Goal: Task Accomplishment & Management: Manage account settings

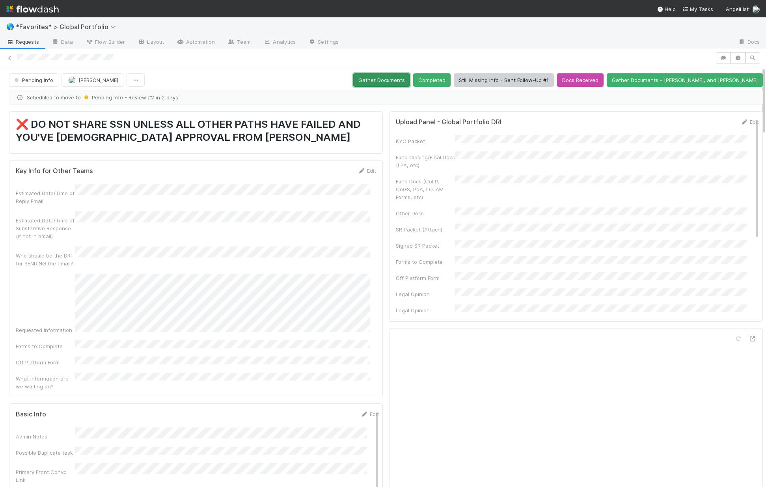
click at [410, 80] on button "Gather Documents" at bounding box center [381, 79] width 57 height 13
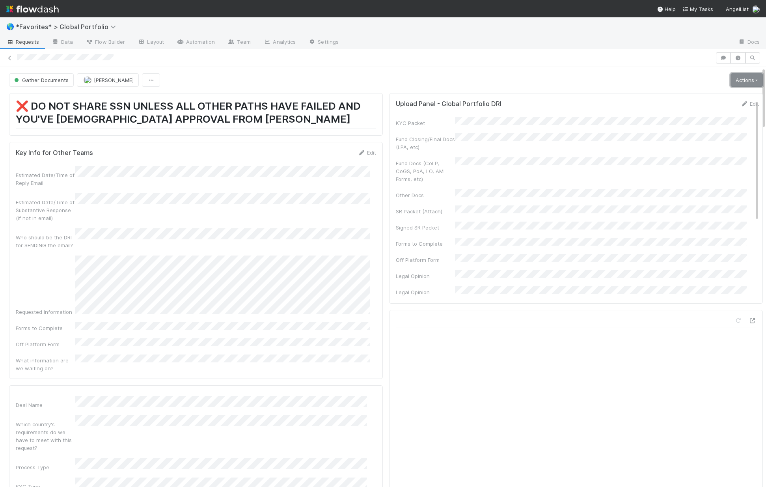
click at [740, 84] on link "Actions" at bounding box center [746, 79] width 32 height 13
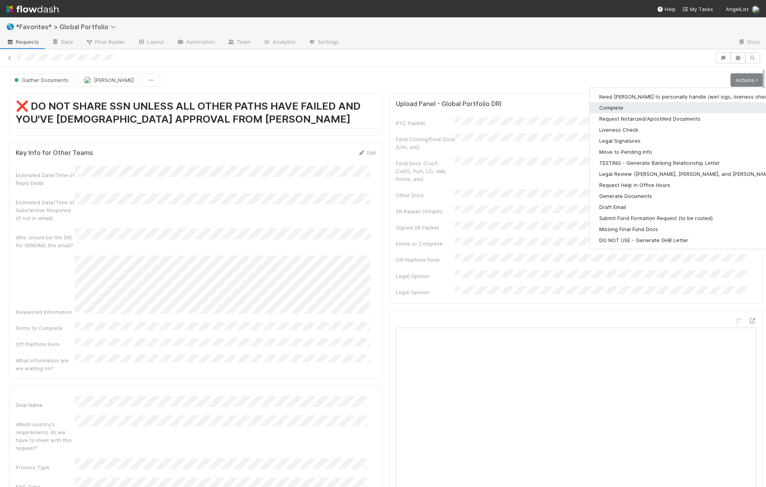
click at [626, 104] on button "Complete" at bounding box center [692, 107] width 205 height 11
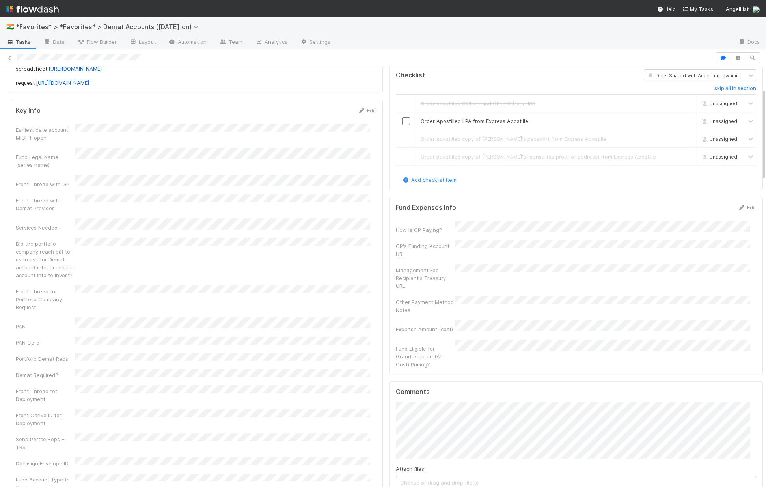
scroll to position [99, 0]
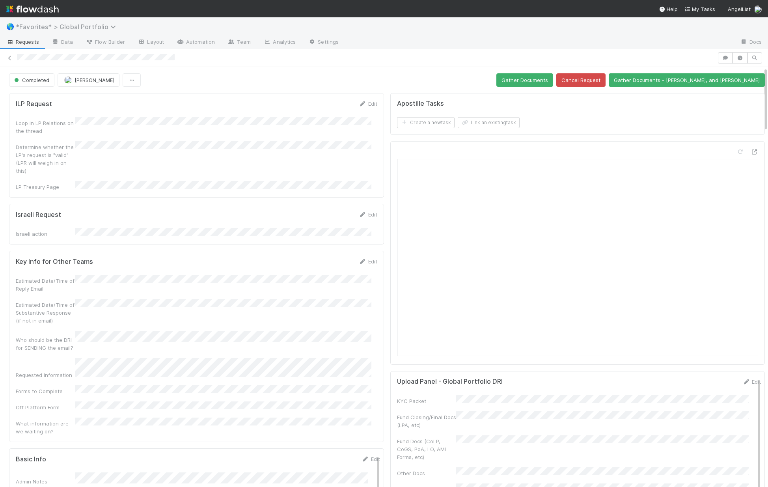
click at [47, 25] on span "*Favorites* > Global Portfolio" at bounding box center [68, 27] width 104 height 8
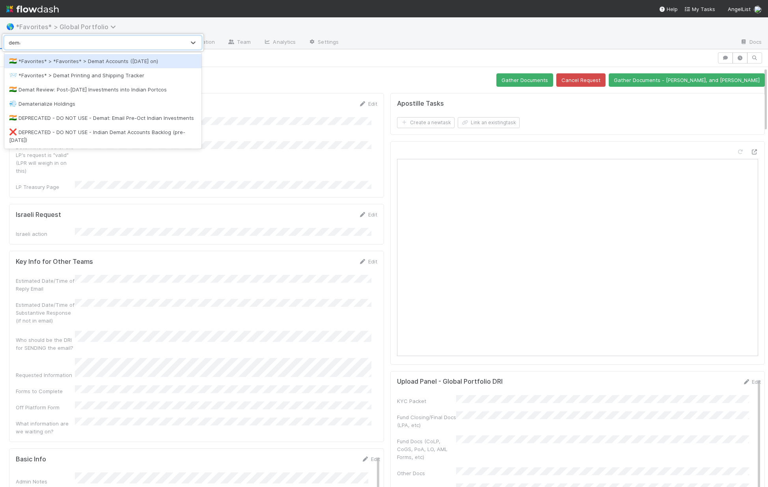
type input "demat"
click at [95, 63] on div "🇮🇳 *Favorites* > *Favorites* > Demat Accounts (April 2025 on)" at bounding box center [103, 61] width 188 height 8
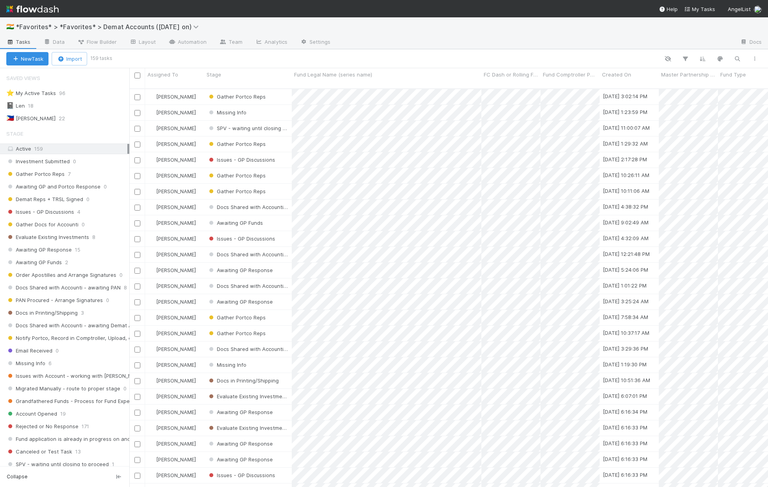
scroll to position [162, 0]
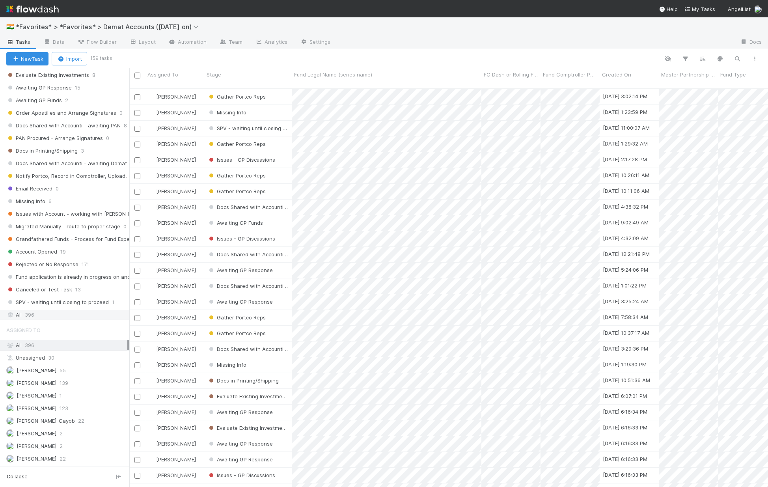
click at [45, 312] on div "All 396" at bounding box center [66, 315] width 121 height 10
click at [739, 60] on icon "button" at bounding box center [737, 58] width 8 height 7
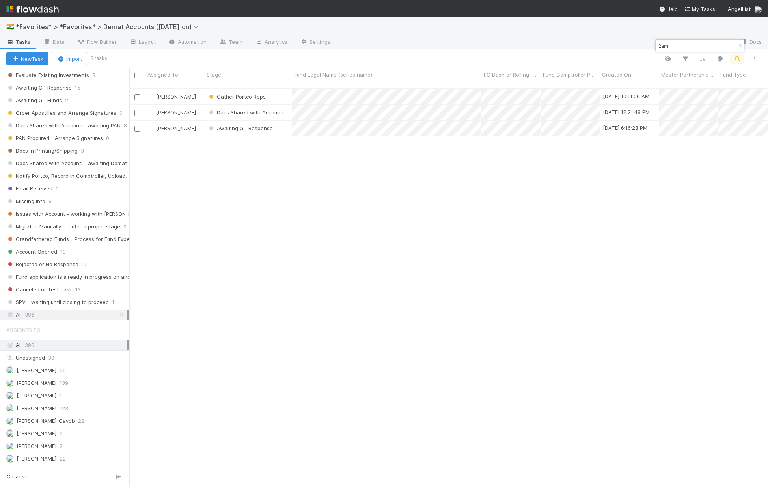
type input "2am"
click at [281, 90] on div "Gather Portco Reps" at bounding box center [248, 96] width 88 height 15
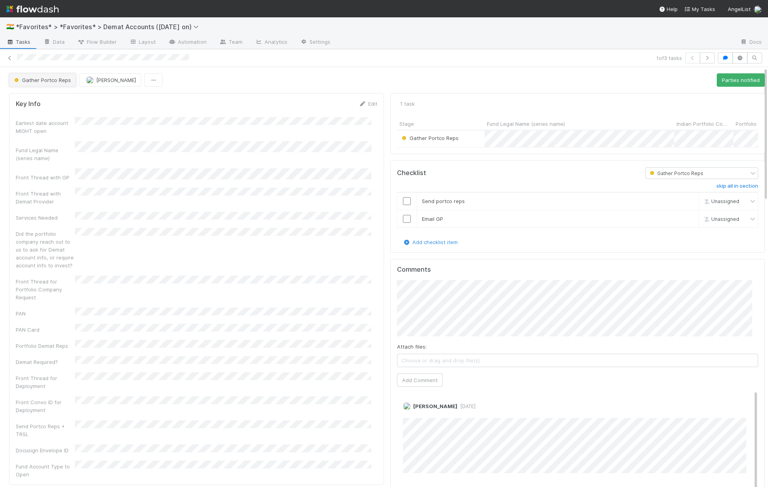
click at [56, 83] on button "Gather Portco Reps" at bounding box center [42, 79] width 67 height 13
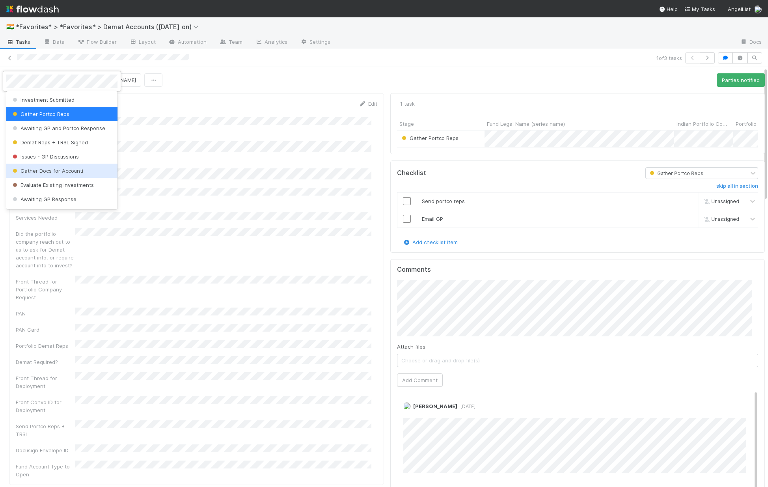
click at [23, 171] on span "Gather Docs for Accounti" at bounding box center [47, 171] width 72 height 6
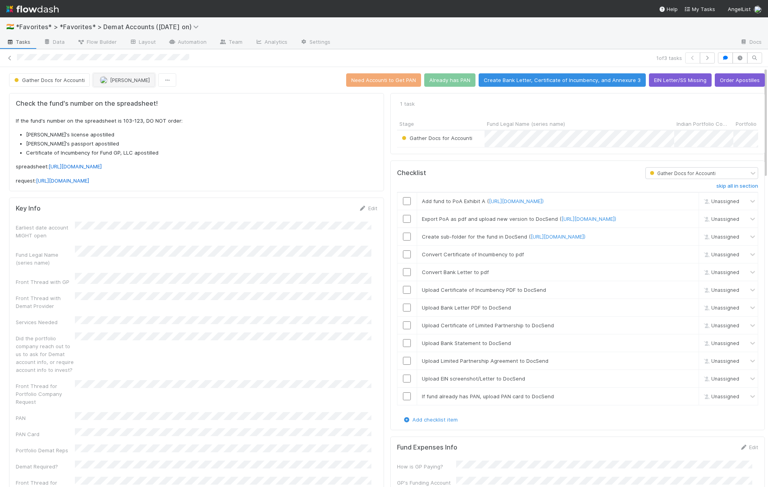
click at [127, 82] on span "[PERSON_NAME]" at bounding box center [130, 80] width 40 height 6
click at [134, 104] on div "[PERSON_NAME]" at bounding box center [144, 100] width 111 height 14
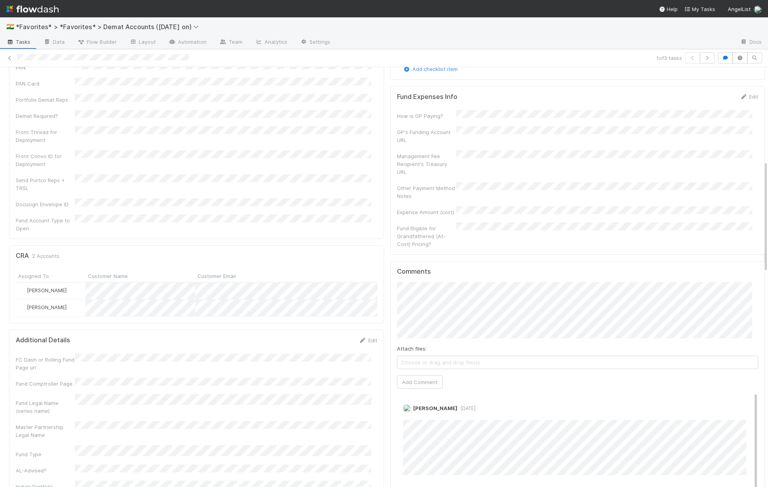
scroll to position [354, 0]
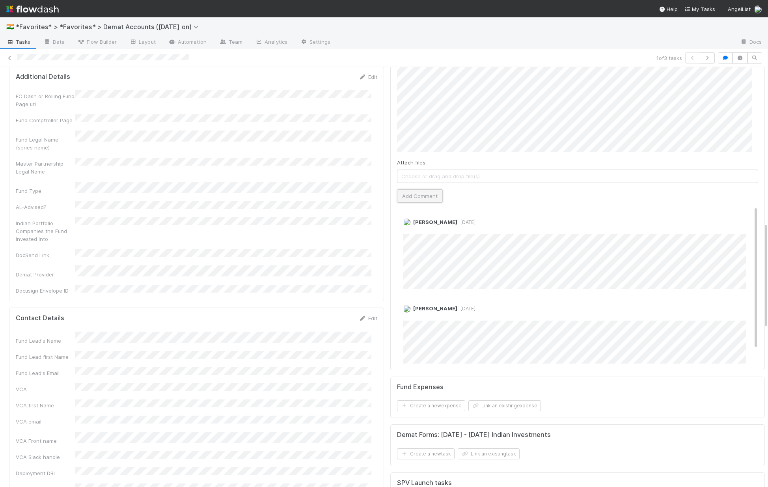
click at [422, 196] on button "Add Comment" at bounding box center [420, 195] width 46 height 13
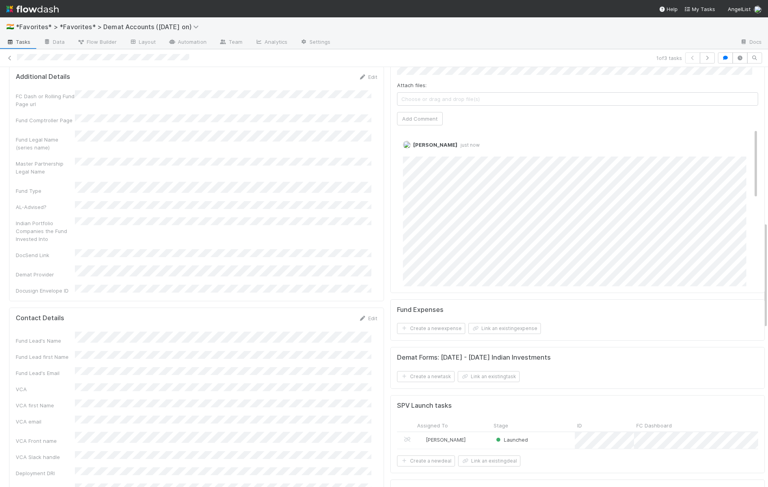
scroll to position [0, 0]
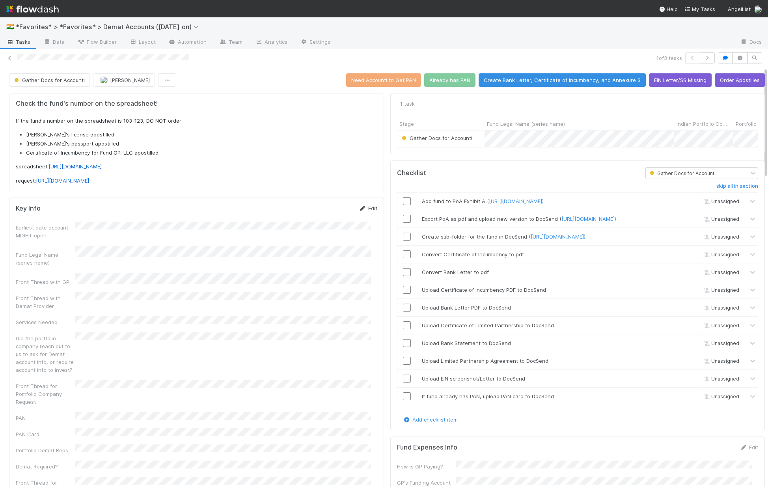
click at [366, 211] on link "Edit" at bounding box center [368, 208] width 19 height 6
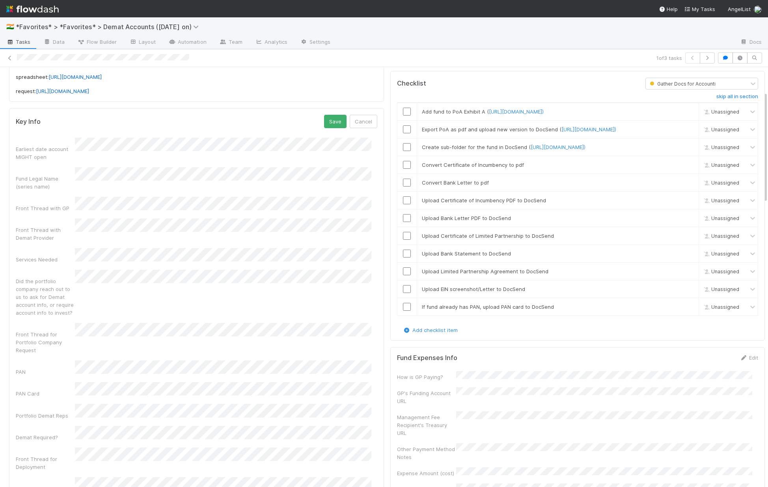
scroll to position [104, 0]
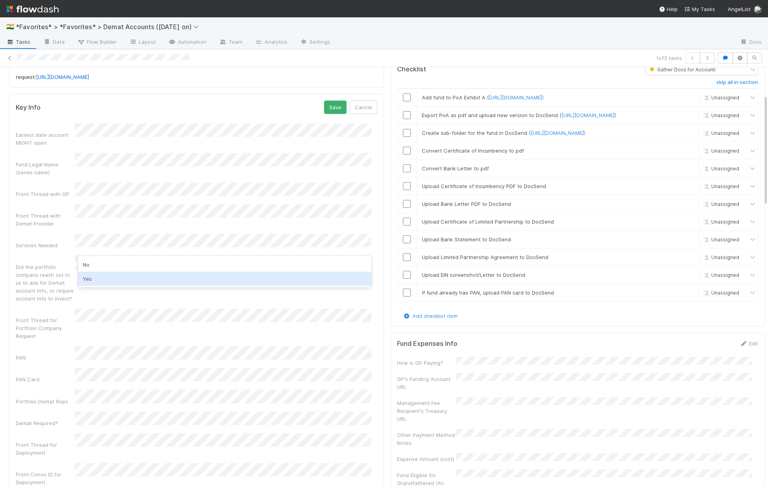
click at [108, 274] on div "Yes" at bounding box center [224, 279] width 293 height 14
drag, startPoint x: 29, startPoint y: 374, endPoint x: 88, endPoint y: 356, distance: 61.5
click at [29, 374] on div "Earliest date account MIGHT open Fund Legal Name (series name) Front Thread wit…" at bounding box center [196, 342] width 361 height 438
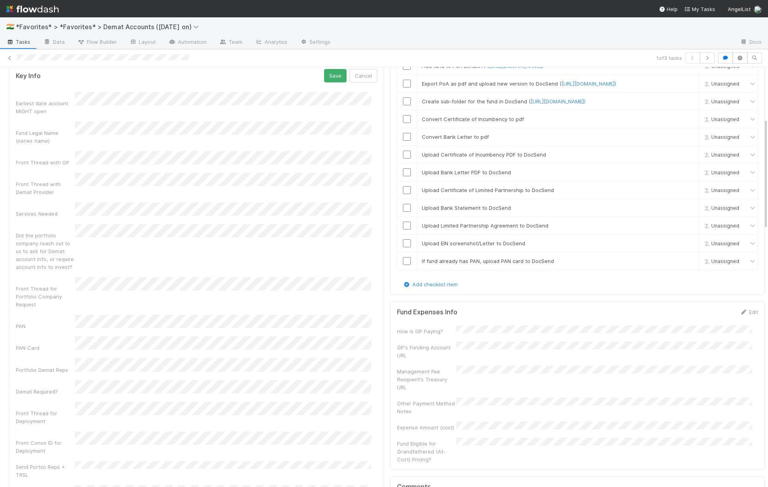
scroll to position [250, 0]
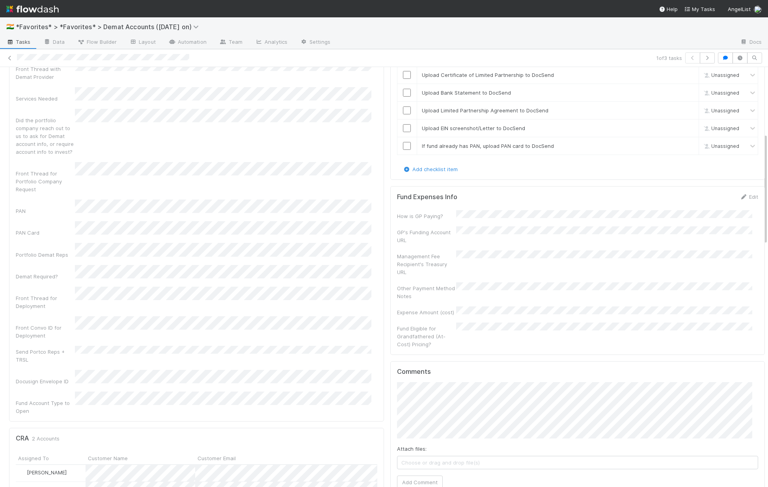
click at [50, 348] on div "Send Portco Reps + TRSL" at bounding box center [45, 356] width 59 height 16
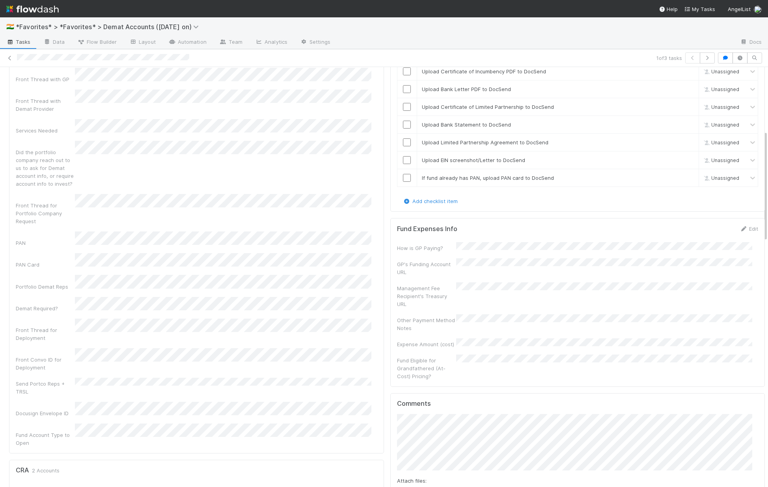
scroll to position [218, 0]
drag, startPoint x: 109, startPoint y: 402, endPoint x: 104, endPoint y: 401, distance: 4.5
click at [109, 402] on div "NSDL" at bounding box center [224, 402] width 293 height 14
click at [41, 373] on div "Earliest date account MIGHT open Fund Legal Name (series name) Front Thread wit…" at bounding box center [196, 228] width 361 height 438
click at [39, 305] on div "Demat Required?" at bounding box center [45, 309] width 59 height 8
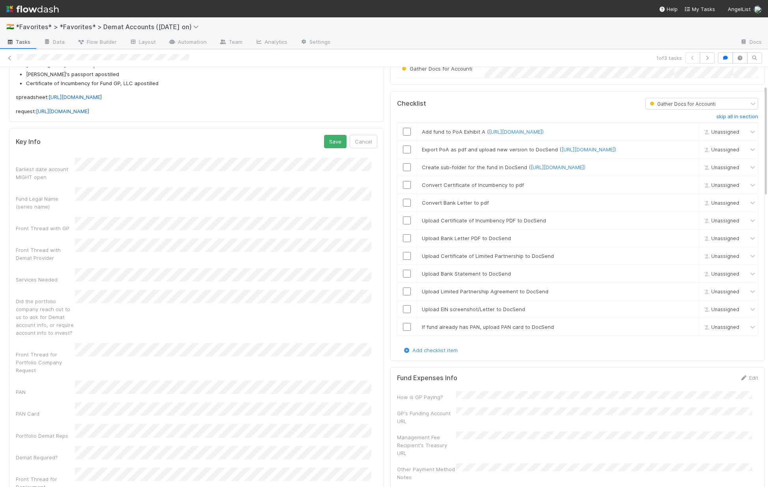
scroll to position [69, 0]
click at [112, 298] on div "PAN and Demat" at bounding box center [224, 294] width 293 height 14
click at [328, 147] on button "Save" at bounding box center [335, 141] width 22 height 13
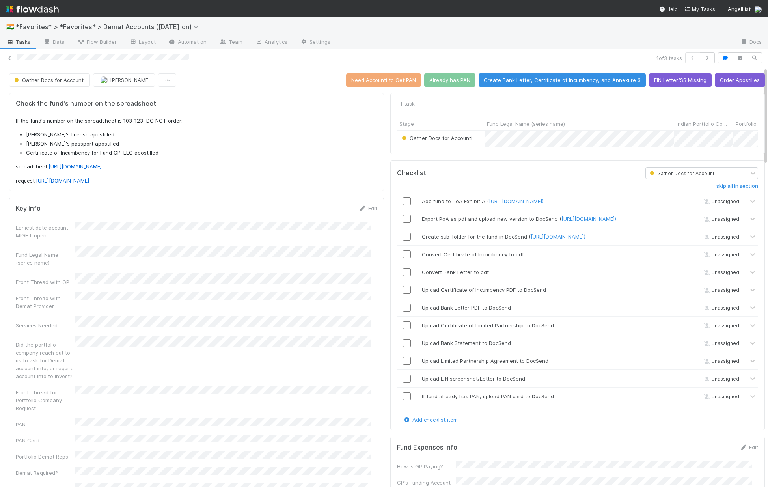
scroll to position [0, 0]
click at [233, 54] on div at bounding box center [335, 58] width 636 height 8
click at [684, 399] on link "skip" at bounding box center [689, 396] width 10 height 6
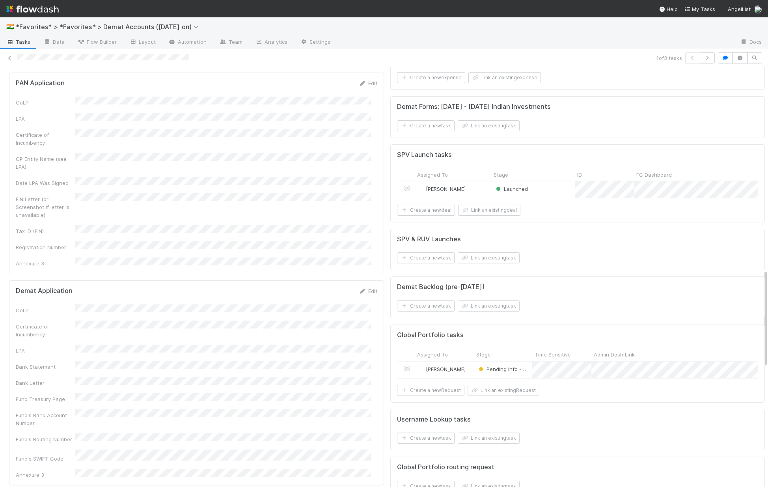
scroll to position [864, 0]
drag, startPoint x: 192, startPoint y: 59, endPoint x: 15, endPoint y: 58, distance: 177.0
click at [15, 58] on div "1 of 3 tasks" at bounding box center [384, 57] width 768 height 11
click at [472, 263] on button "Link an existing task" at bounding box center [489, 258] width 62 height 11
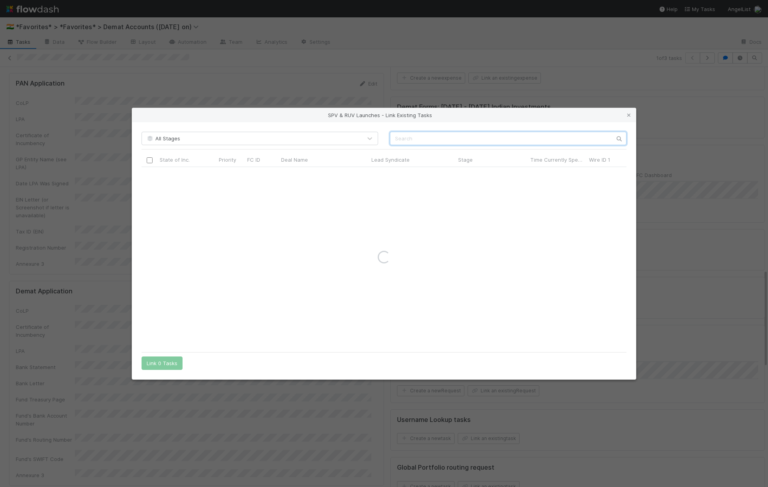
click at [565, 139] on input "text" at bounding box center [508, 138] width 237 height 13
paste input "Fleet Club Investment, a series of 2am Ventures Opportunities India, LP"
type input "Fleet Club Investment, a series of 2am Ventures Opportunities India, LP"
click at [151, 176] on input "checkbox" at bounding box center [150, 175] width 6 height 6
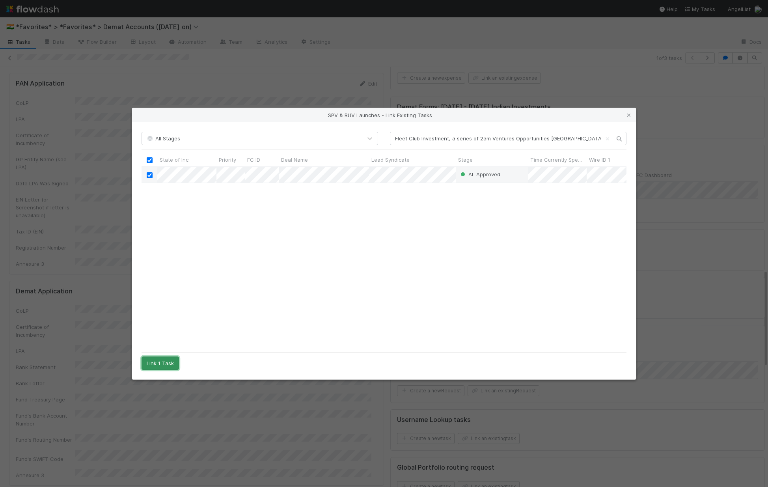
click at [157, 359] on button "Link 1 Task" at bounding box center [160, 362] width 37 height 13
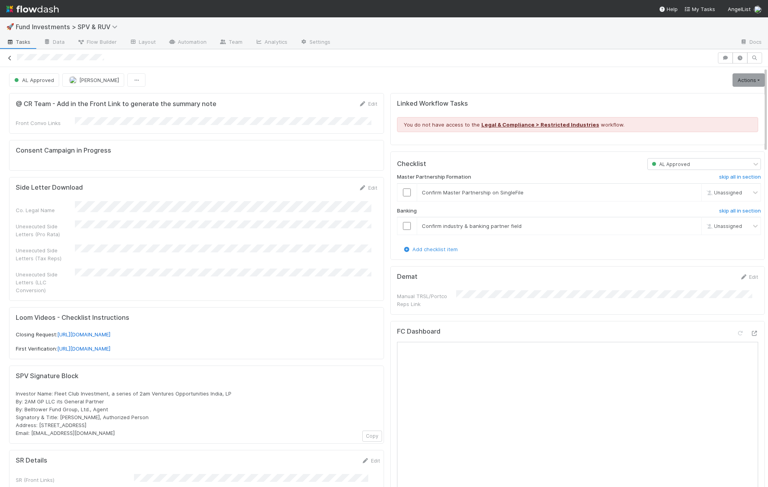
click at [11, 58] on icon at bounding box center [10, 58] width 8 height 5
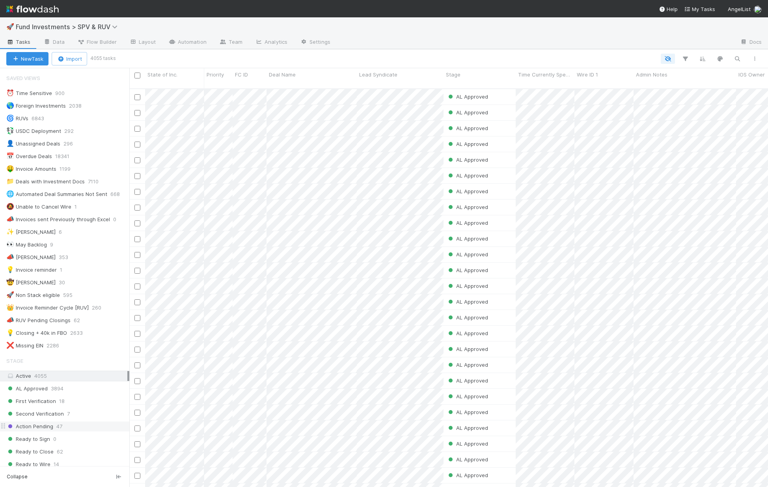
scroll to position [510, 0]
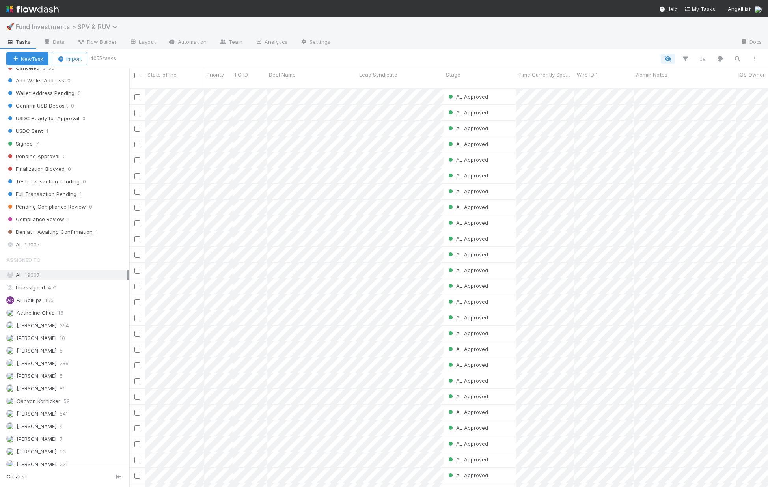
click at [80, 30] on span "Fund Investments > SPV & RUV" at bounding box center [69, 27] width 106 height 8
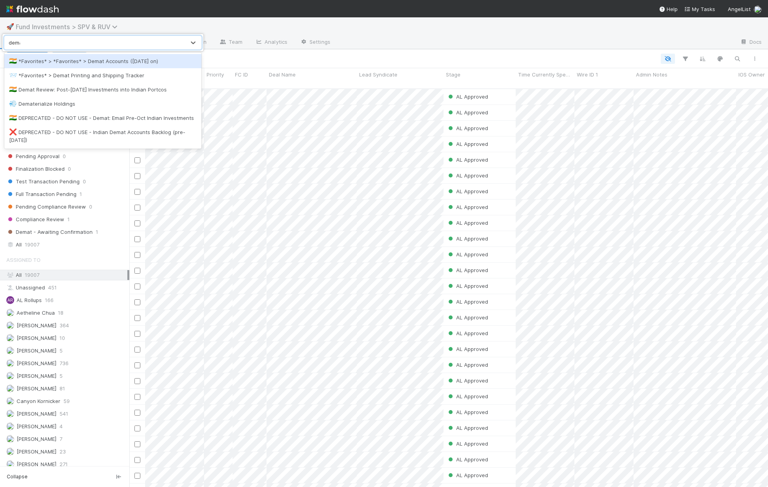
type input "demat"
click at [93, 63] on div "🇮🇳 *Favorites* > *Favorites* > Demat Accounts (April 2025 on)" at bounding box center [103, 61] width 188 height 8
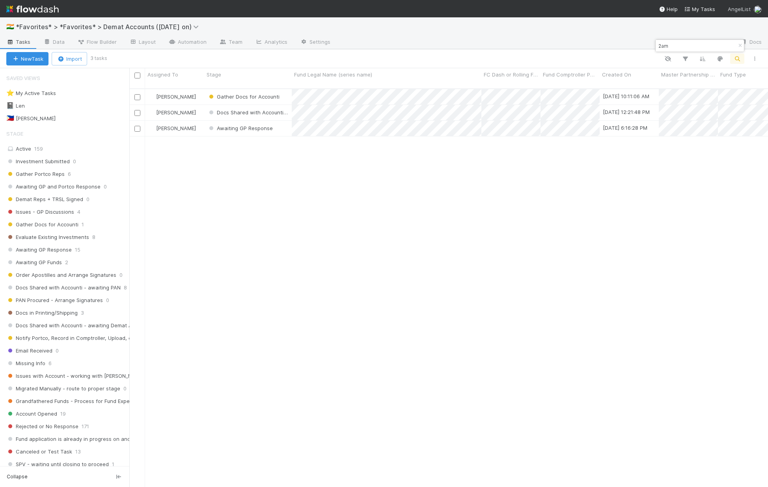
scroll to position [399, 633]
drag, startPoint x: 676, startPoint y: 44, endPoint x: 645, endPoint y: 44, distance: 31.1
click at [645, 44] on body "🇮🇳 *Favorites* > *Favorites* > Demat Accounts (April 2025 on) Tasks Data Flow B…" at bounding box center [384, 243] width 768 height 487
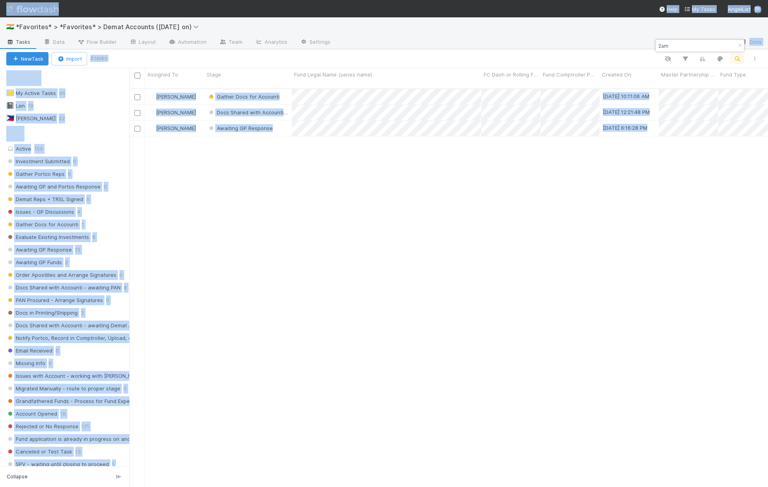
drag, startPoint x: 645, startPoint y: 44, endPoint x: 659, endPoint y: 43, distance: 14.2
click at [659, 43] on body "🇮🇳 *Favorites* > *Favorites* > Demat Accounts (April 2025 on) Tasks Data Flow B…" at bounding box center [384, 243] width 768 height 487
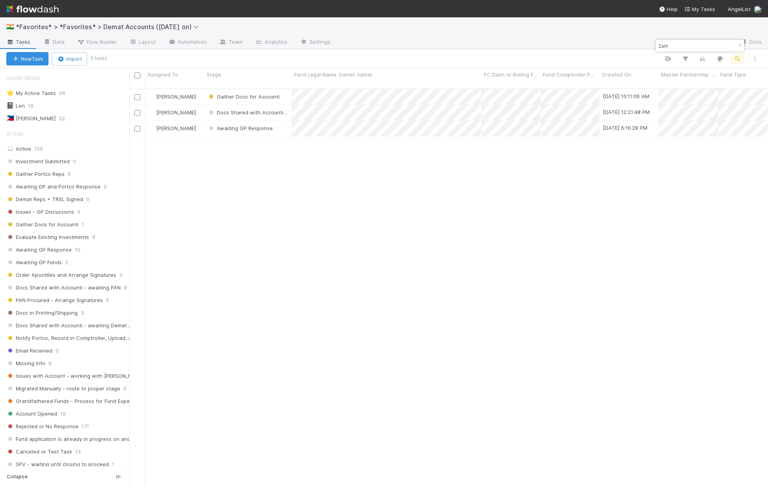
click at [679, 47] on input "2am" at bounding box center [696, 45] width 79 height 9
type input "2"
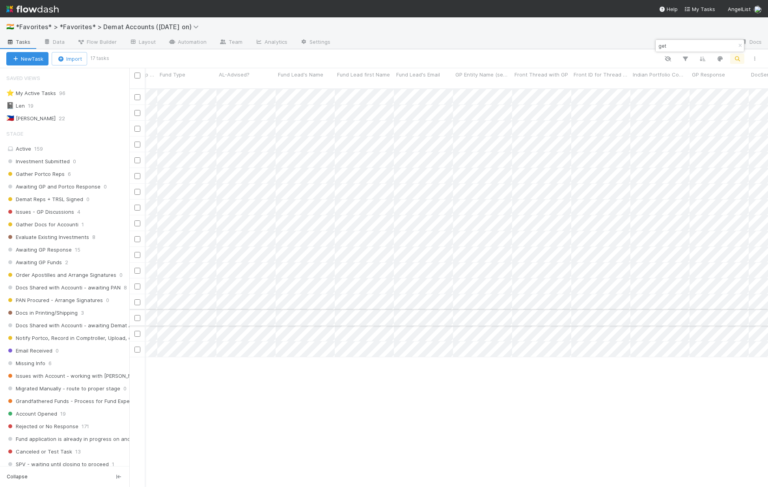
scroll to position [0, 654]
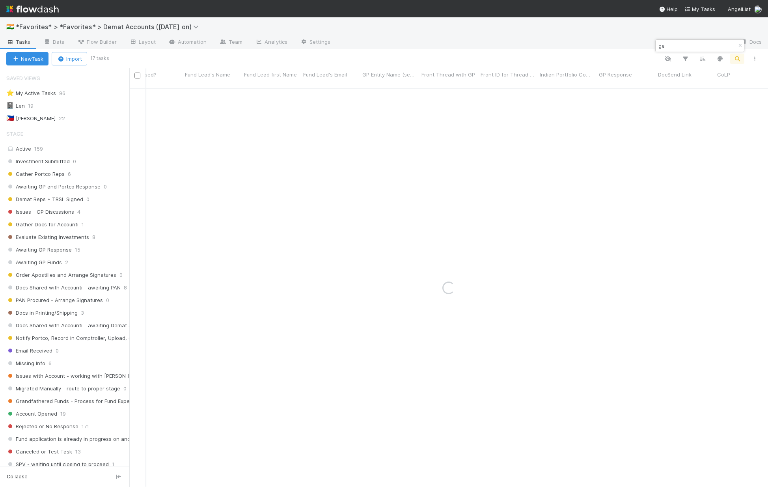
type input "g"
drag, startPoint x: 675, startPoint y: 45, endPoint x: 657, endPoint y: 44, distance: 18.2
click at [657, 44] on input "hify" at bounding box center [696, 45] width 79 height 9
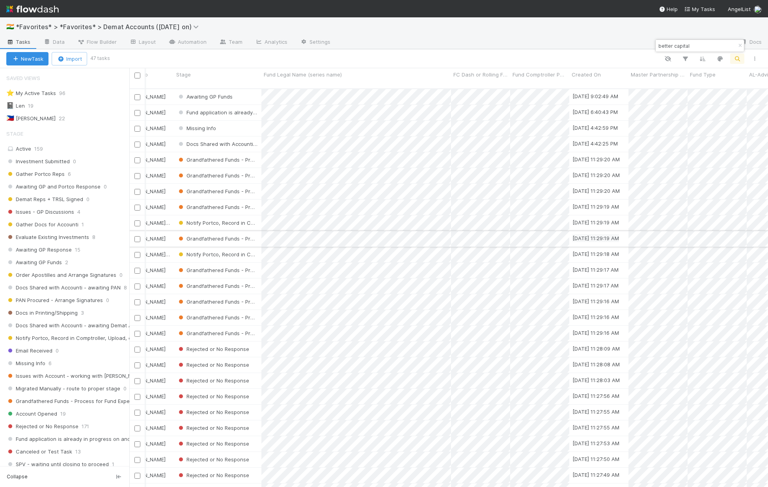
scroll to position [0, 0]
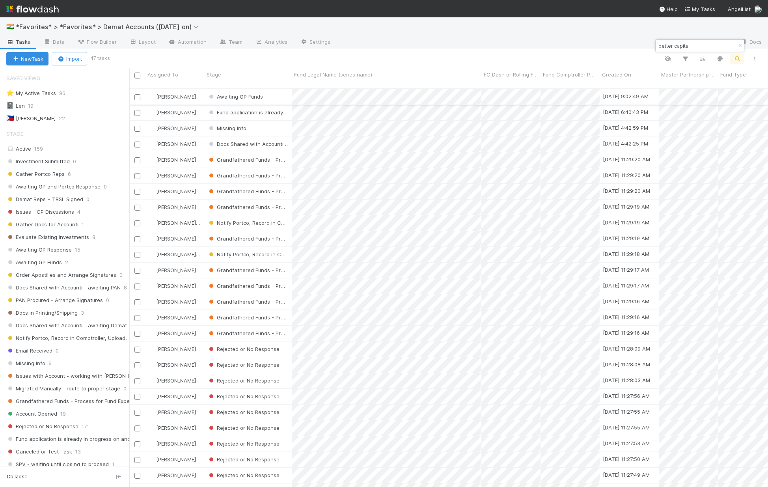
type input "better capital"
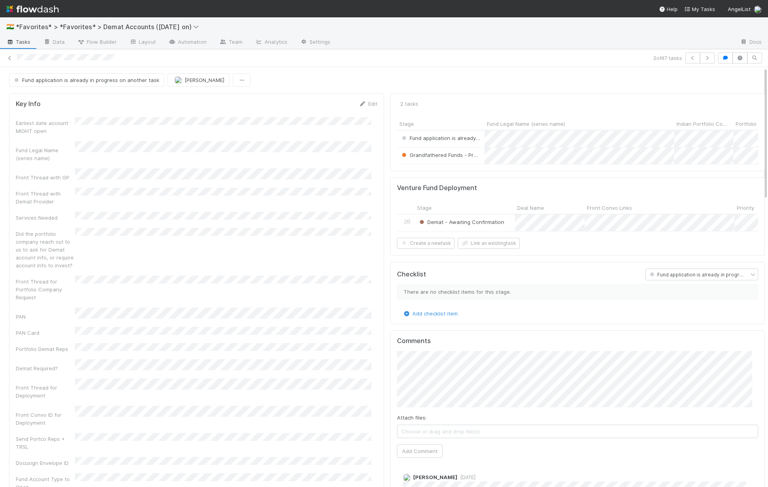
scroll to position [154, 349]
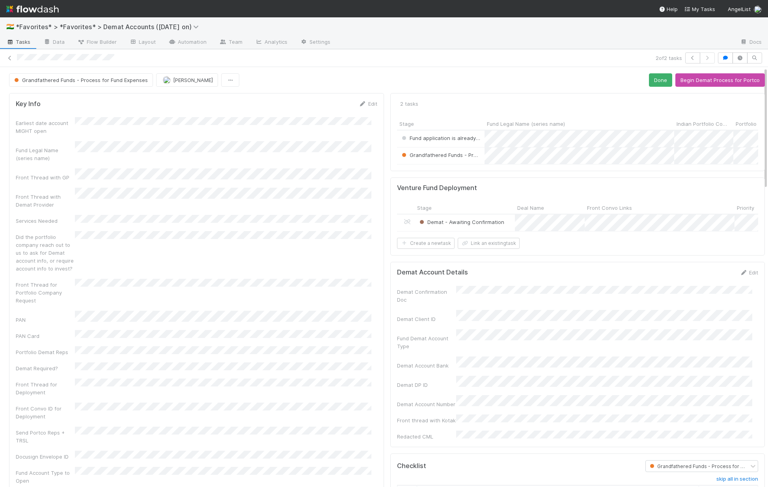
click at [124, 61] on div at bounding box center [334, 58] width 635 height 8
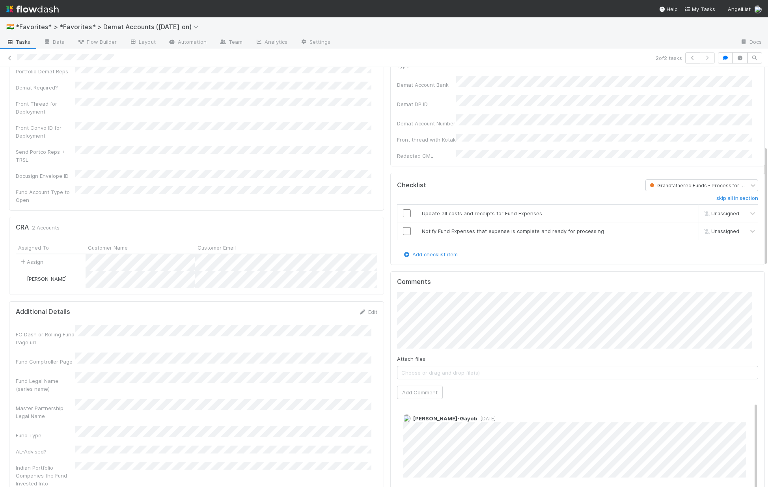
scroll to position [281, 0]
click at [409, 385] on button "Add Comment" at bounding box center [420, 391] width 46 height 13
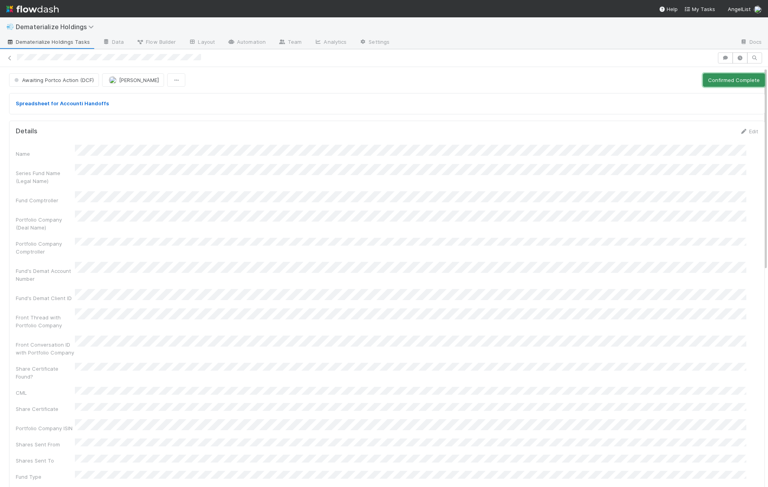
click at [724, 82] on button "Confirmed Complete" at bounding box center [734, 79] width 62 height 13
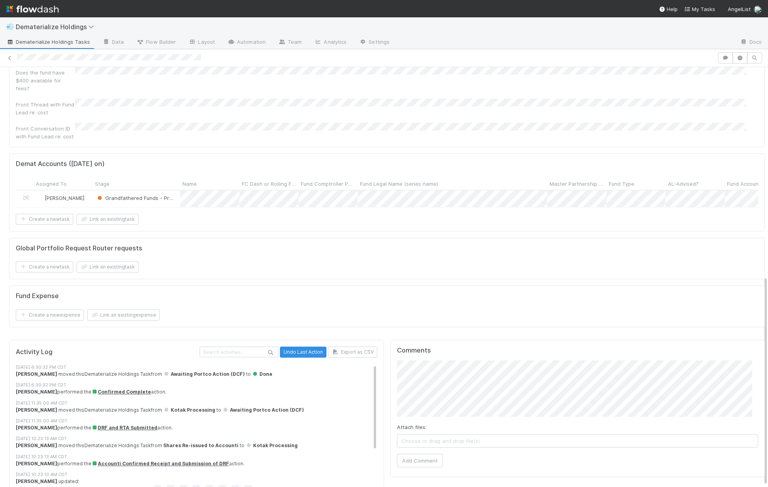
scroll to position [421, 0]
drag, startPoint x: 537, startPoint y: 229, endPoint x: 562, endPoint y: 193, distance: 44.0
click at [539, 227] on div "Spreadsheet for Accounti Handoffs Details Edit Name Series Fund Name (Legal Nam…" at bounding box center [387, 2] width 762 height 667
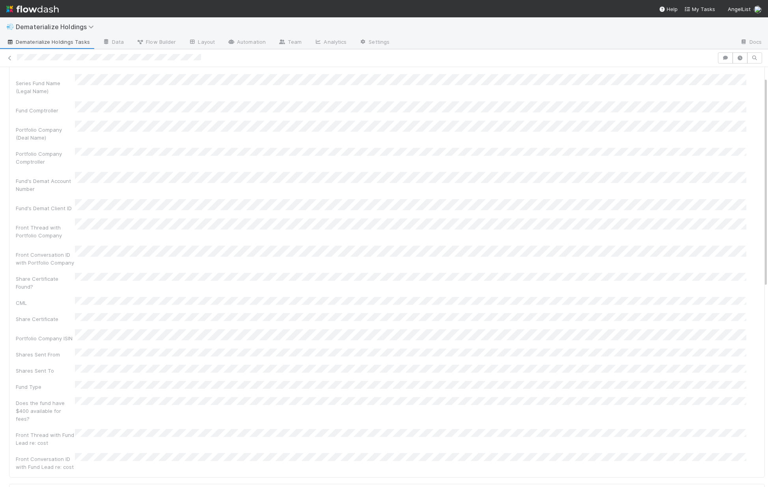
scroll to position [91, 0]
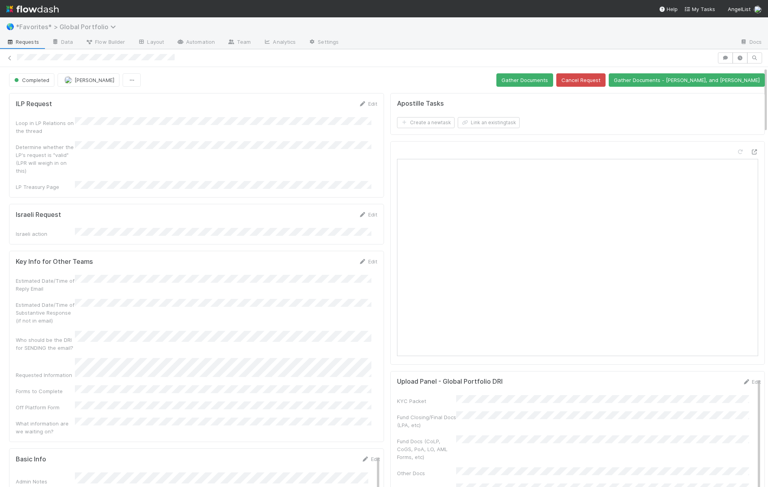
click at [48, 27] on span "*Favorites* > Global Portfolio" at bounding box center [68, 27] width 104 height 8
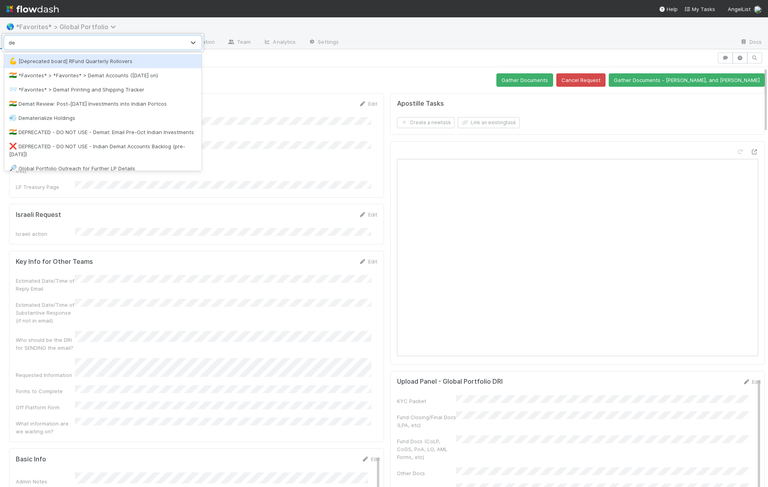
type input "d"
type input "fund"
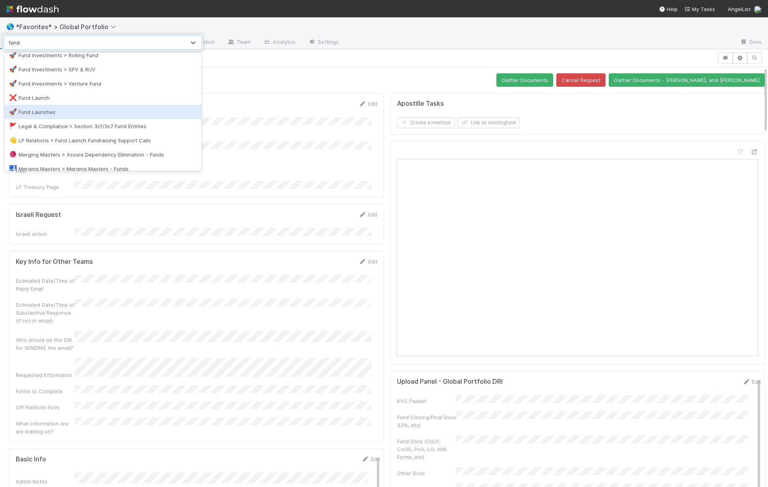
scroll to position [119, 0]
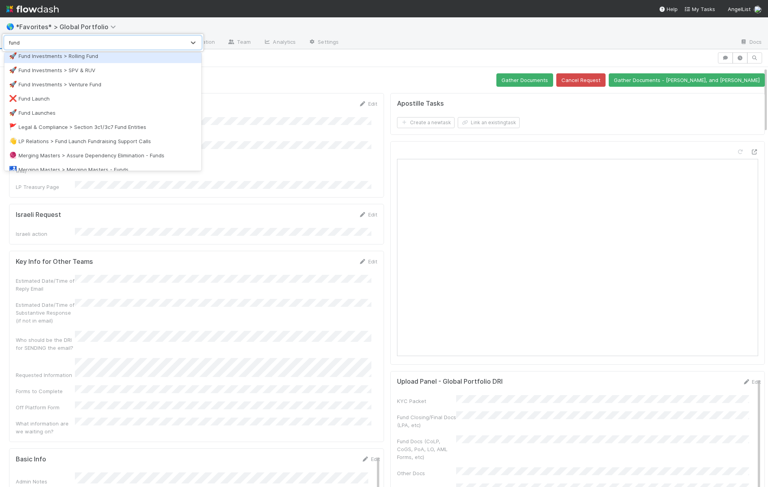
click at [92, 54] on div "🚀 Fund Investments > Rolling Fund" at bounding box center [103, 56] width 188 height 8
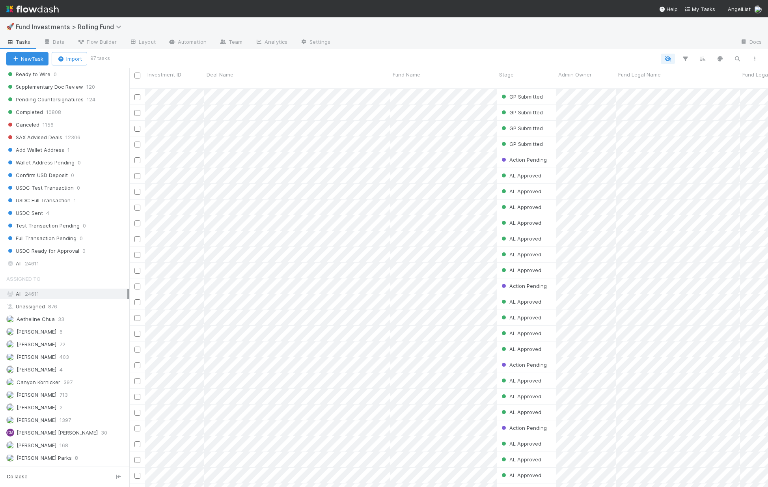
scroll to position [497, 0]
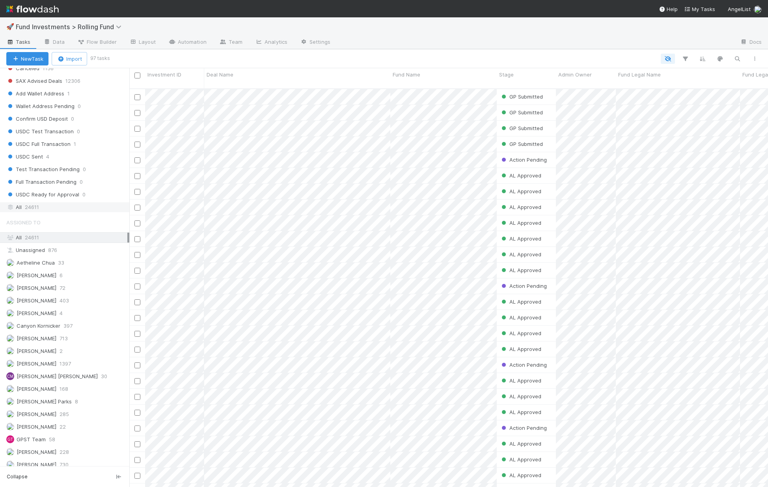
click at [56, 206] on div "All 24611" at bounding box center [66, 207] width 121 height 10
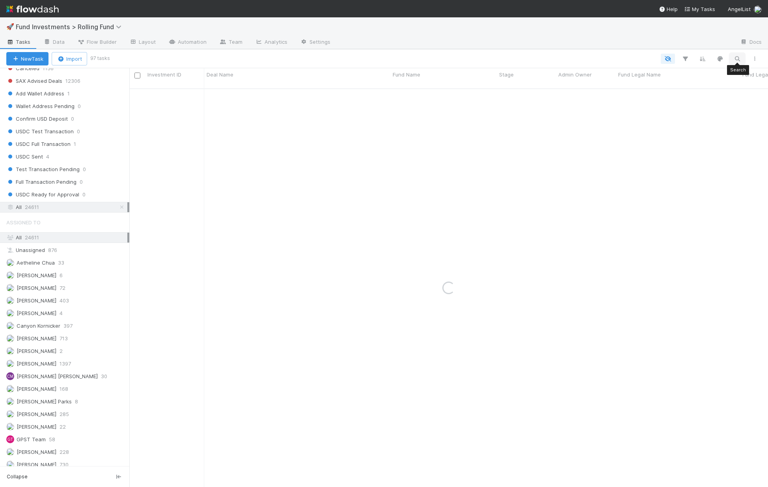
click at [736, 59] on icon "button" at bounding box center [737, 58] width 8 height 7
type input "g"
type input "hify"
click at [85, 28] on span "Fund Investments > Rolling Fund" at bounding box center [71, 27] width 110 height 8
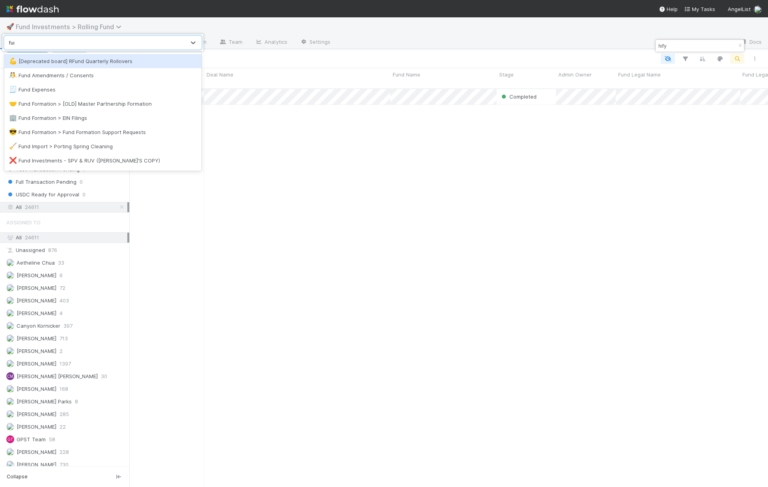
type input "fund"
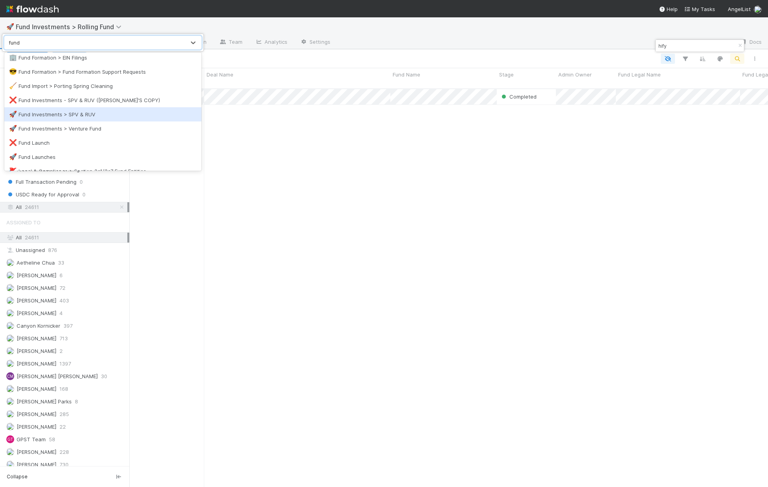
scroll to position [46, 0]
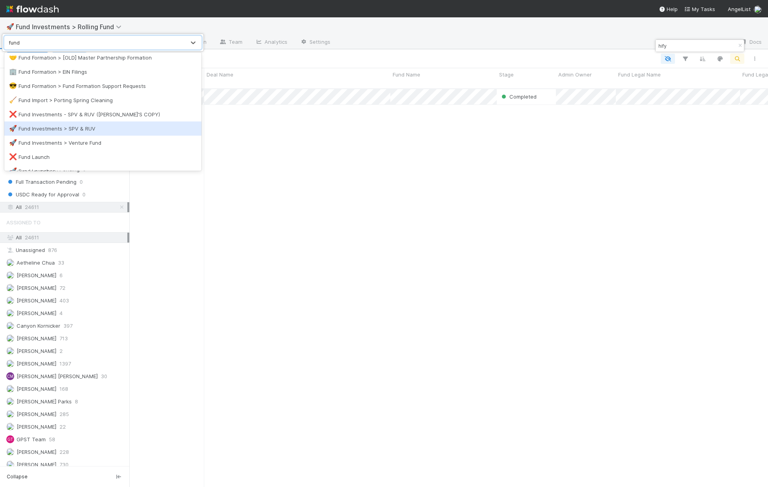
click at [89, 128] on div "🚀 Fund Investments > SPV & RUV" at bounding box center [103, 129] width 188 height 8
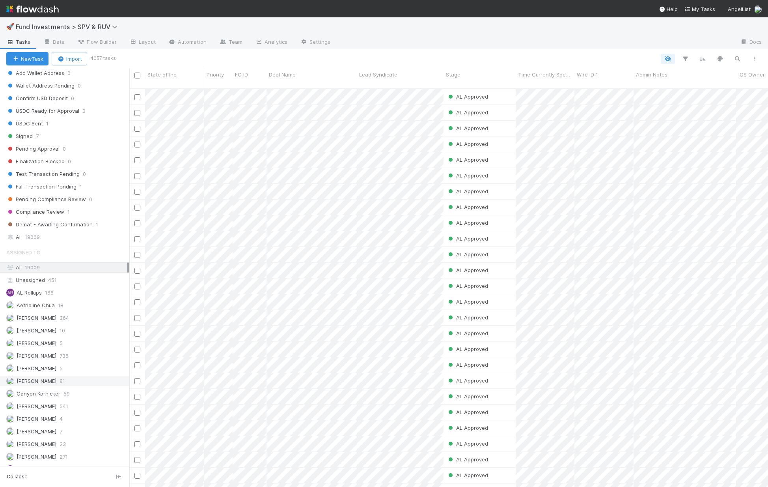
scroll to position [613, 0]
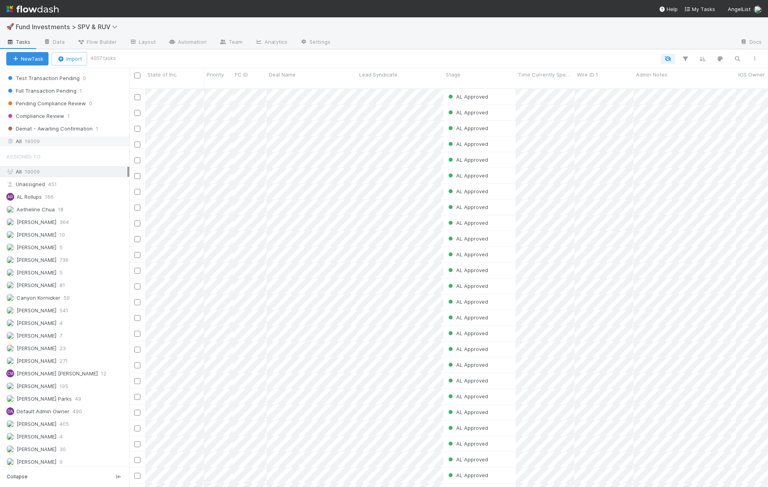
click at [52, 142] on div "All 19009" at bounding box center [66, 141] width 121 height 10
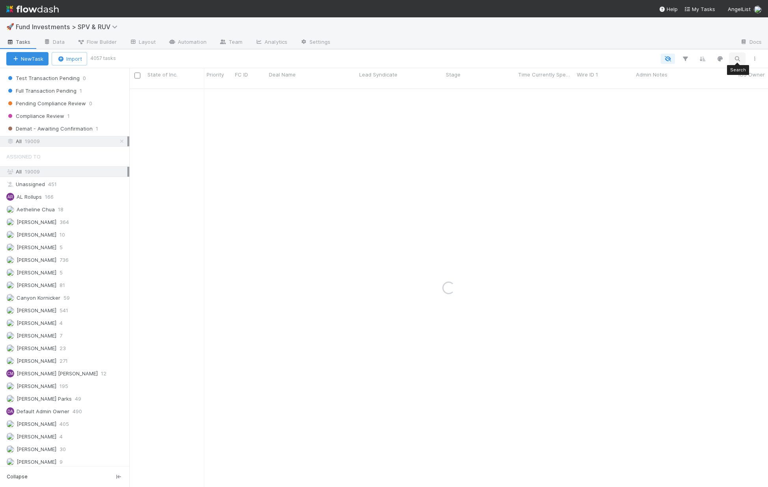
click at [738, 60] on icon "button" at bounding box center [737, 58] width 8 height 7
type input "hify"
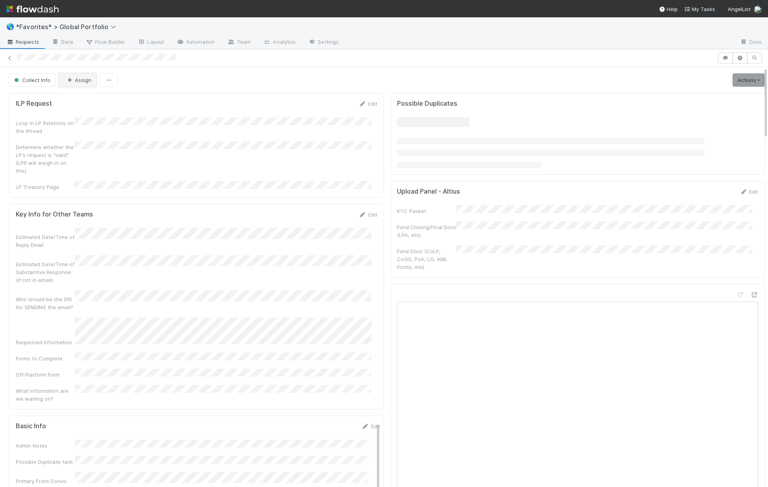
click at [72, 78] on icon "button" at bounding box center [69, 80] width 8 height 5
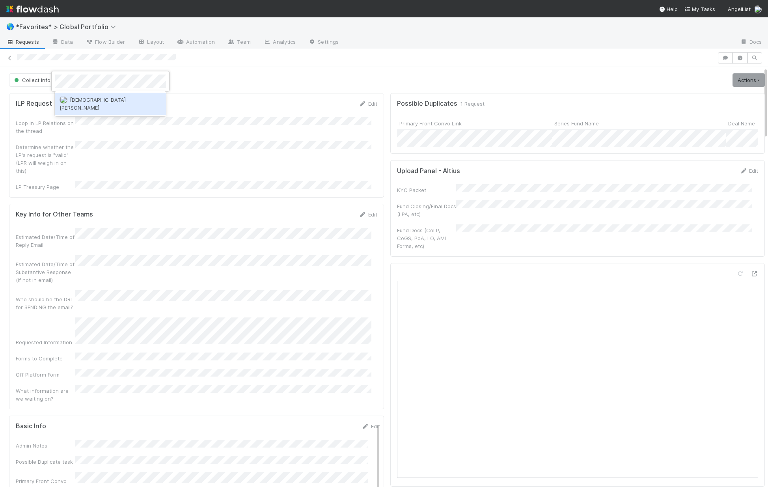
click at [76, 97] on span "[DEMOGRAPHIC_DATA] [PERSON_NAME]" at bounding box center [93, 104] width 66 height 14
click at [205, 41] on link "Automation" at bounding box center [195, 42] width 51 height 13
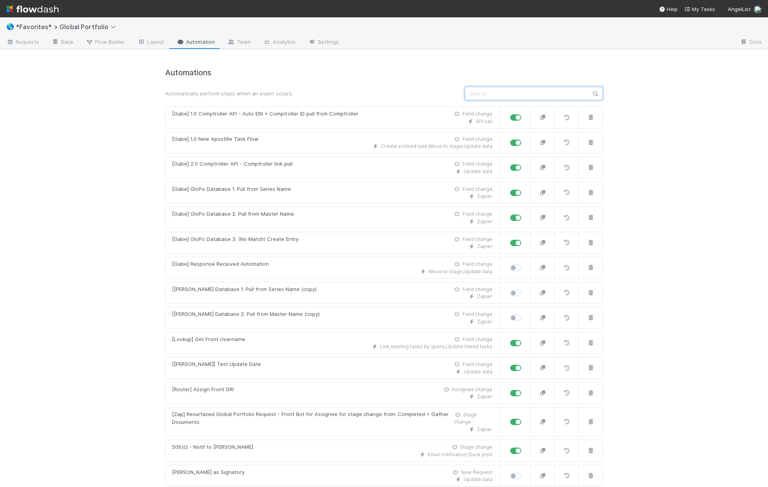
click at [523, 94] on input "text" at bounding box center [534, 93] width 138 height 13
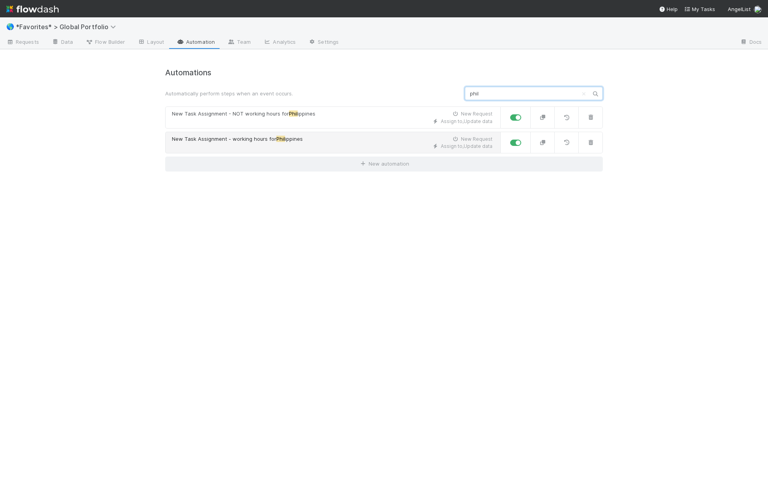
type input "phil"
click at [298, 149] on div "Assign to , Update data" at bounding box center [332, 146] width 320 height 7
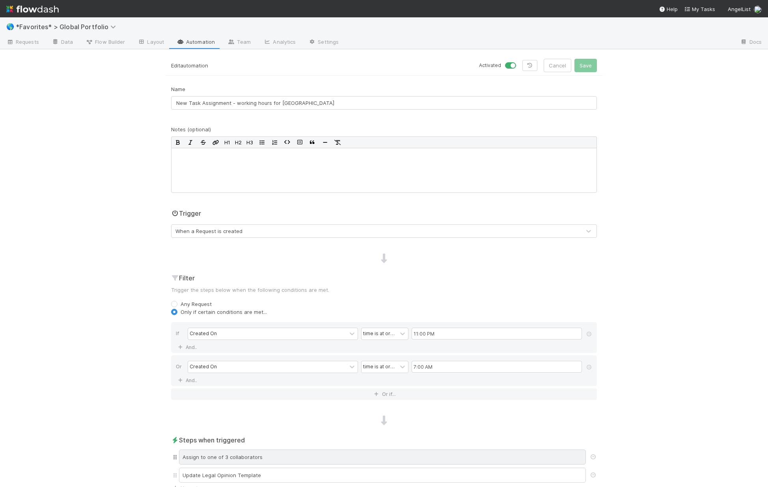
click at [274, 460] on div "Assign to one of 3 collaborators" at bounding box center [382, 456] width 407 height 15
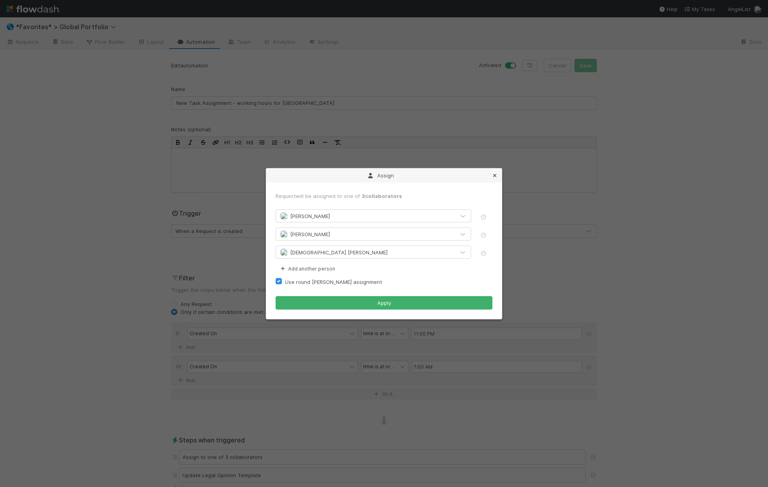
click at [498, 174] on icon at bounding box center [495, 175] width 8 height 5
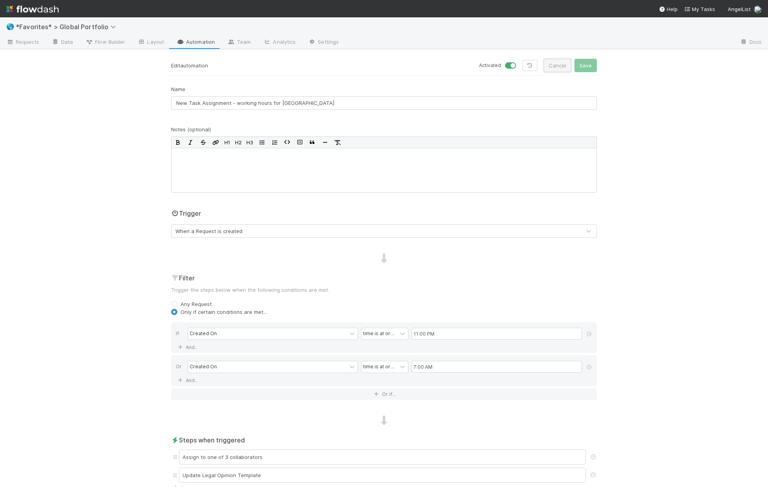
click at [548, 64] on button "Cancel" at bounding box center [558, 65] width 28 height 13
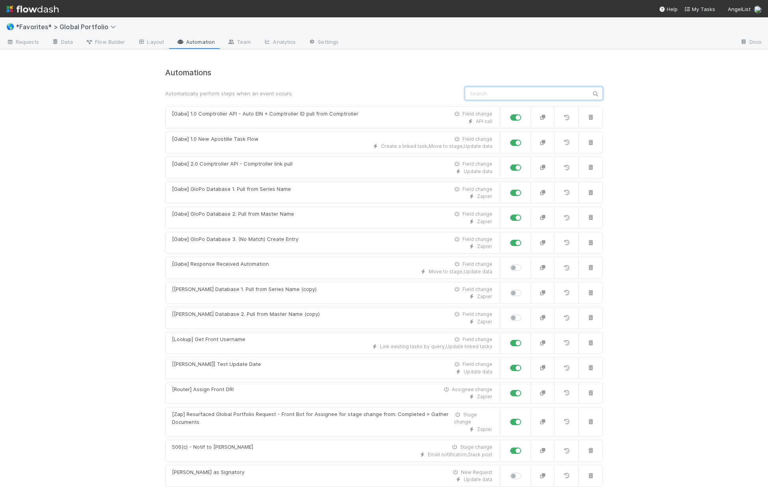
click at [497, 91] on input "text" at bounding box center [534, 93] width 138 height 13
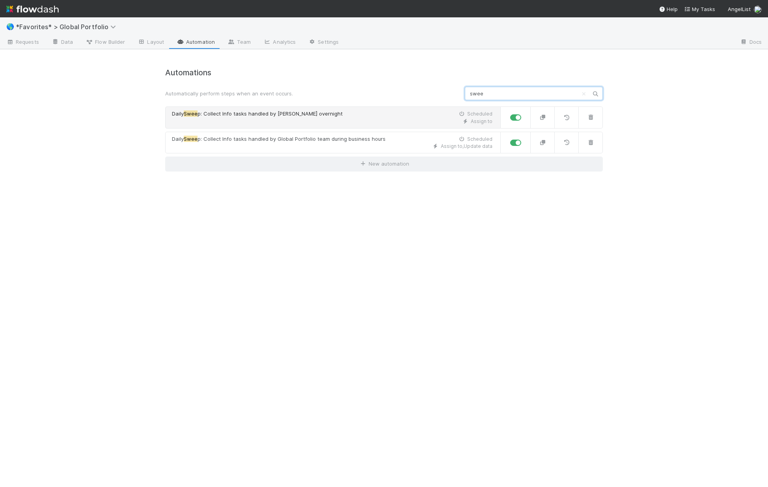
type input "swee"
click at [319, 121] on div "Assign to" at bounding box center [332, 121] width 320 height 7
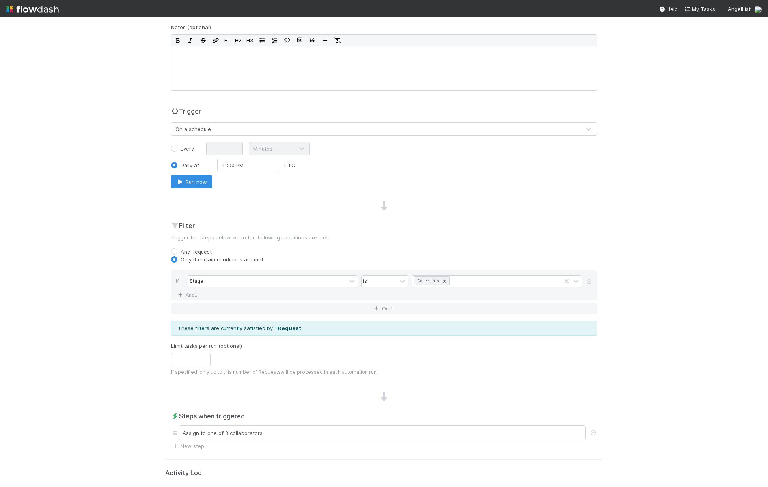
scroll to position [152, 0]
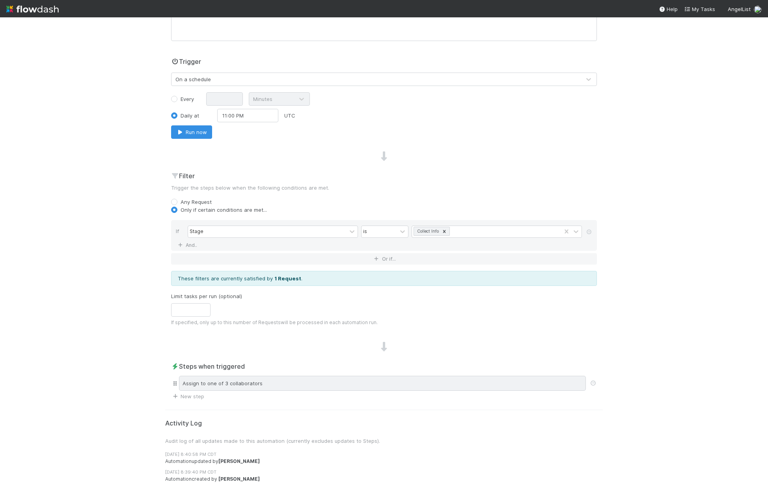
click at [324, 378] on div "Assign to one of 3 collaborators" at bounding box center [382, 383] width 407 height 15
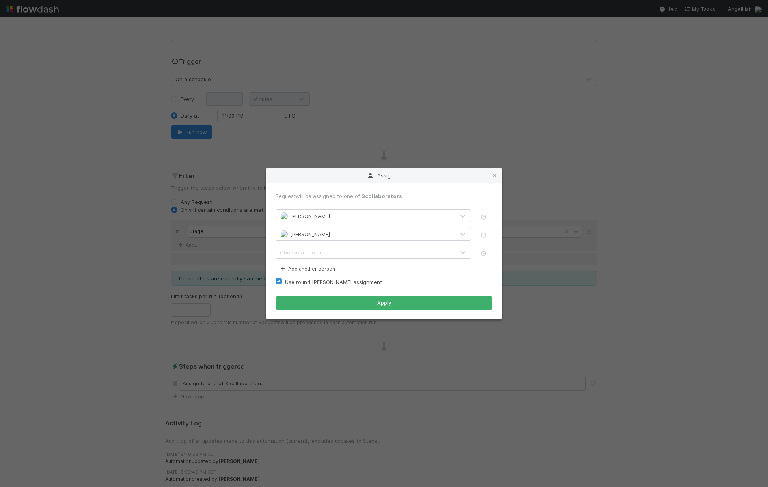
click at [326, 252] on div "Choose a person..." at bounding box center [365, 252] width 179 height 13
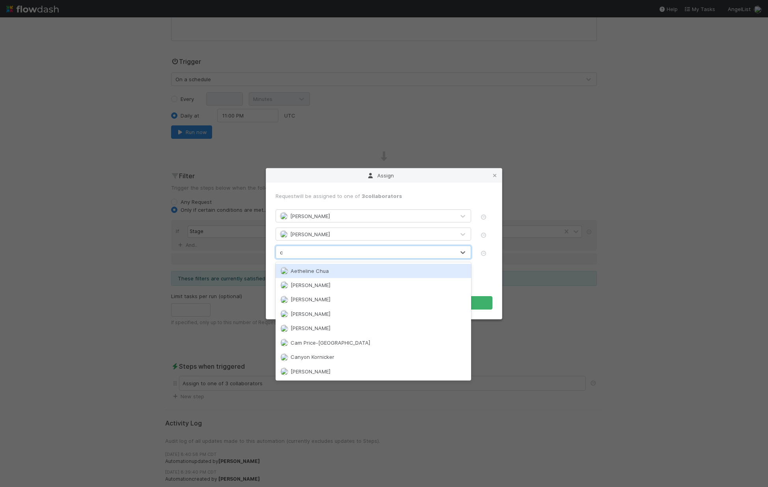
type input "cr"
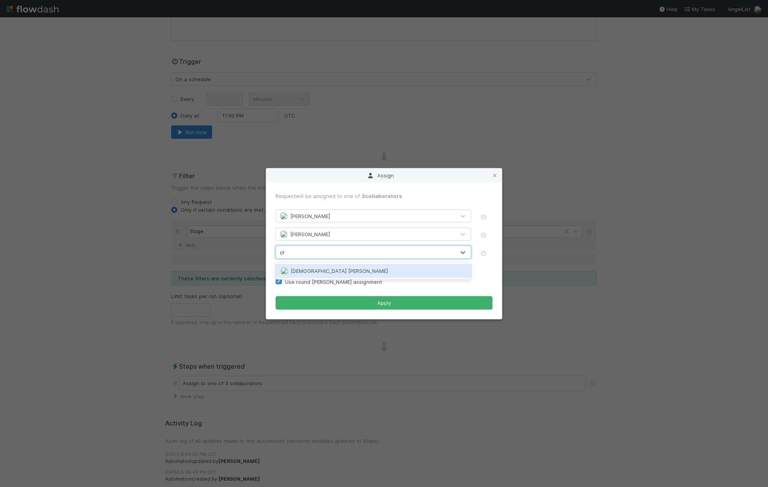
click at [319, 268] on span "[DEMOGRAPHIC_DATA] [PERSON_NAME]" at bounding box center [339, 271] width 97 height 6
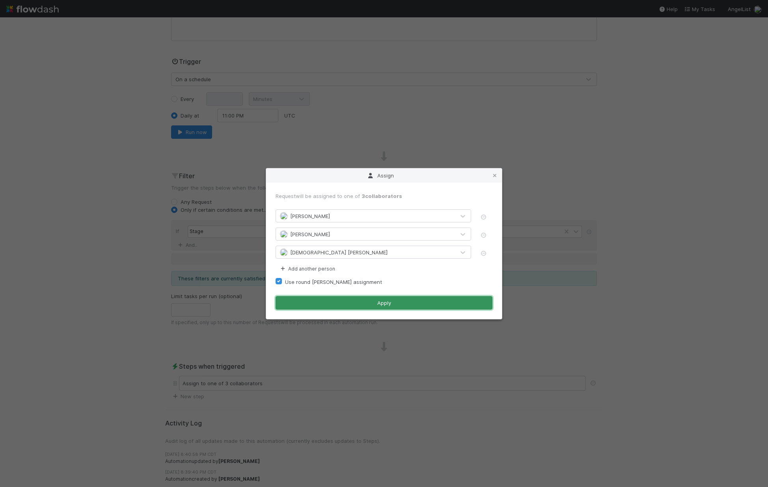
click at [336, 306] on button "Apply" at bounding box center [384, 302] width 217 height 13
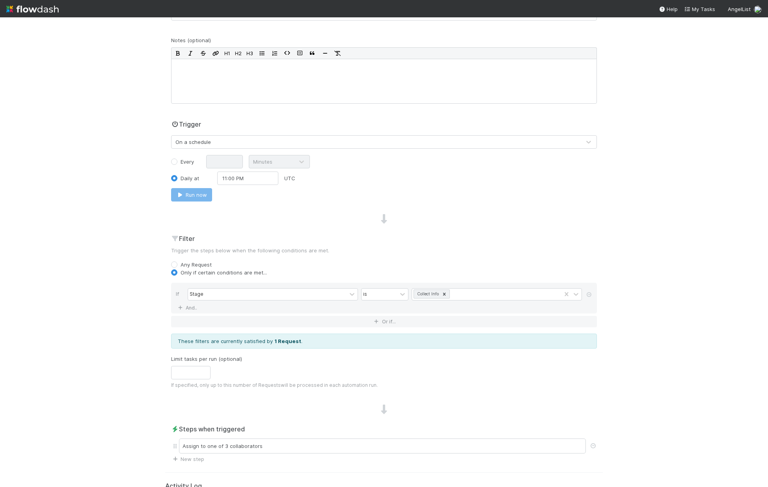
scroll to position [0, 0]
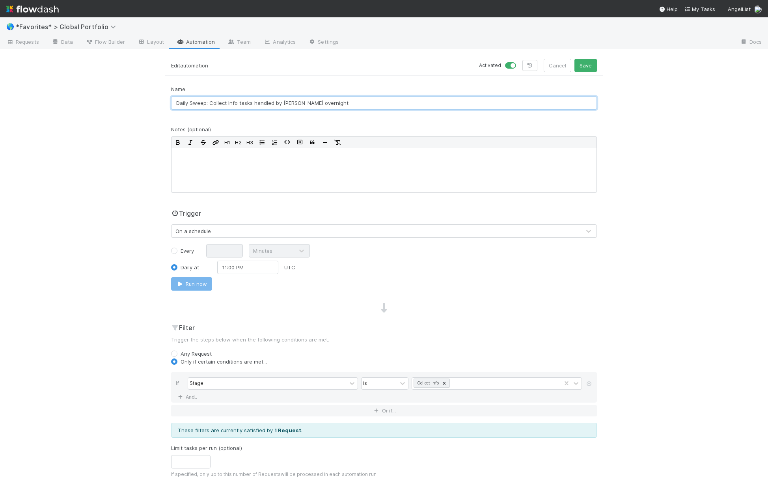
drag, startPoint x: 291, startPoint y: 105, endPoint x: 279, endPoint y: 105, distance: 11.4
click at [279, 105] on input "Daily Sweep: Collect Info tasks handled by Altius overnight" at bounding box center [384, 102] width 426 height 13
type input "Daily Sweep: Collect Info tasks handled by Accodal team overnight"
click at [583, 68] on button "Save" at bounding box center [585, 65] width 22 height 13
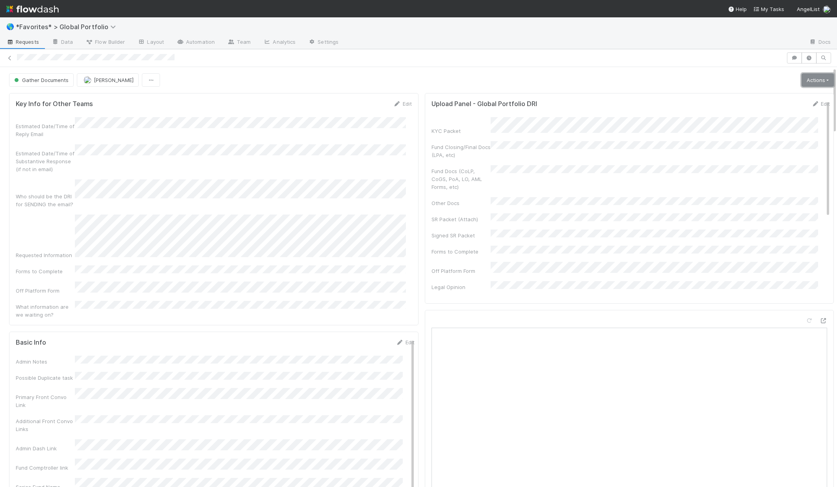
click at [768, 80] on link "Actions" at bounding box center [818, 79] width 32 height 13
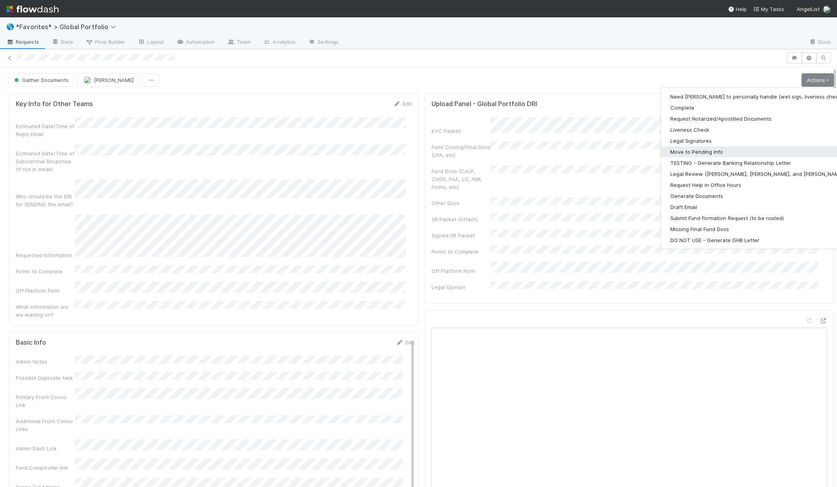
click at [680, 153] on button "Move to Pending Info" at bounding box center [763, 151] width 205 height 11
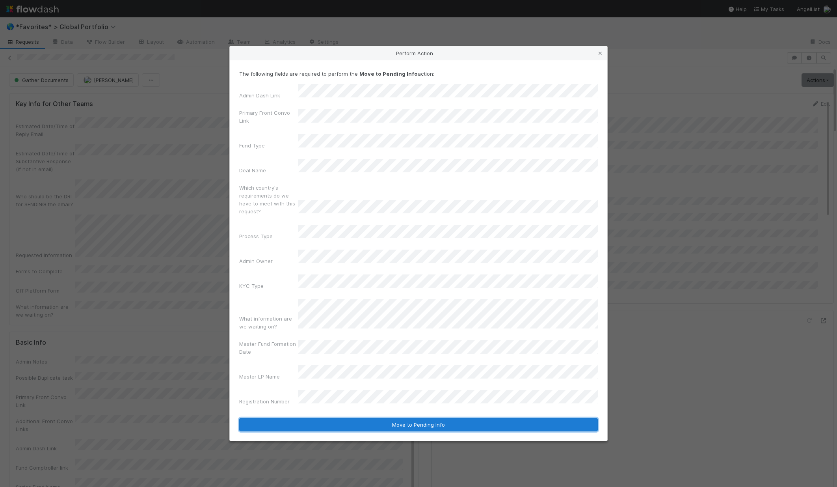
click at [438, 418] on button "Move to Pending Info" at bounding box center [418, 424] width 359 height 13
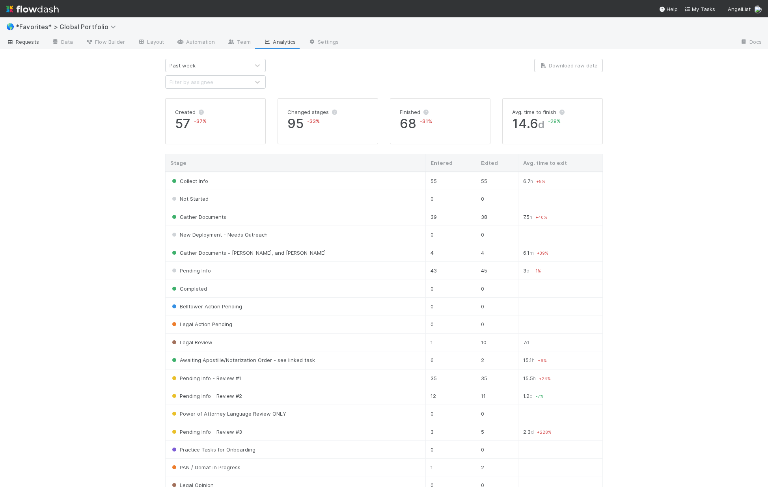
click at [22, 41] on span "Requests" at bounding box center [22, 42] width 33 height 8
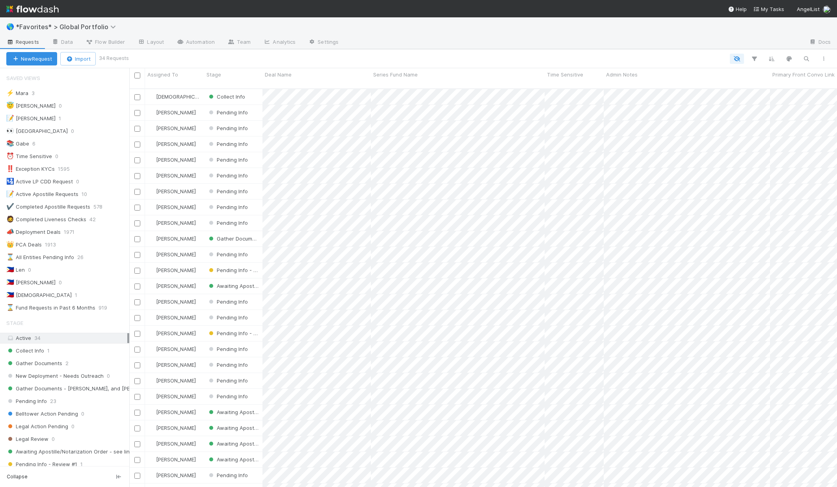
scroll to position [6, 6]
click at [32, 349] on span "Collect Info" at bounding box center [25, 351] width 38 height 10
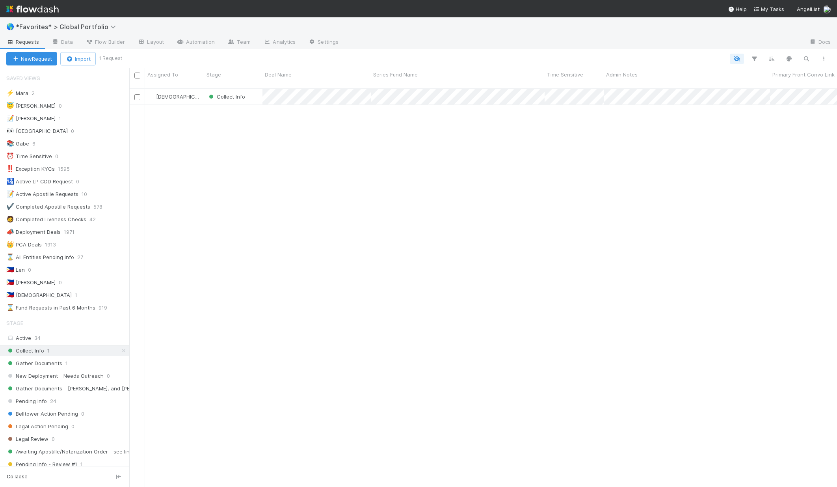
scroll to position [399, 702]
click at [52, 365] on span "Gather Documents" at bounding box center [34, 363] width 56 height 10
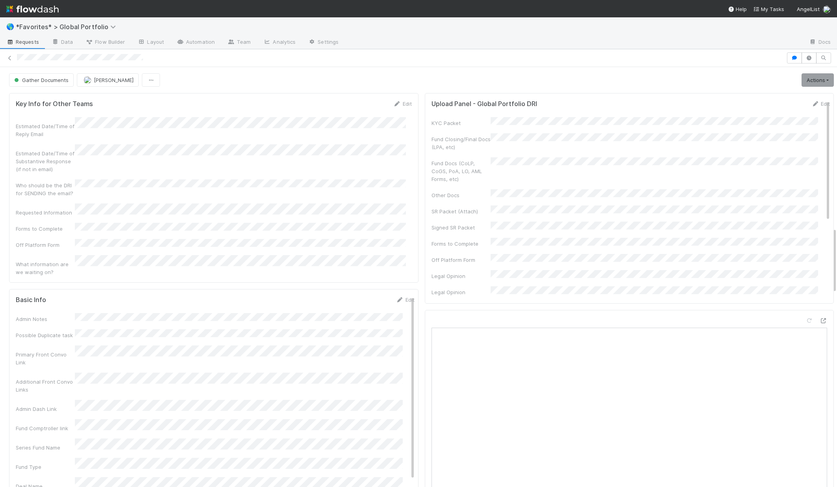
scroll to position [1024, 0]
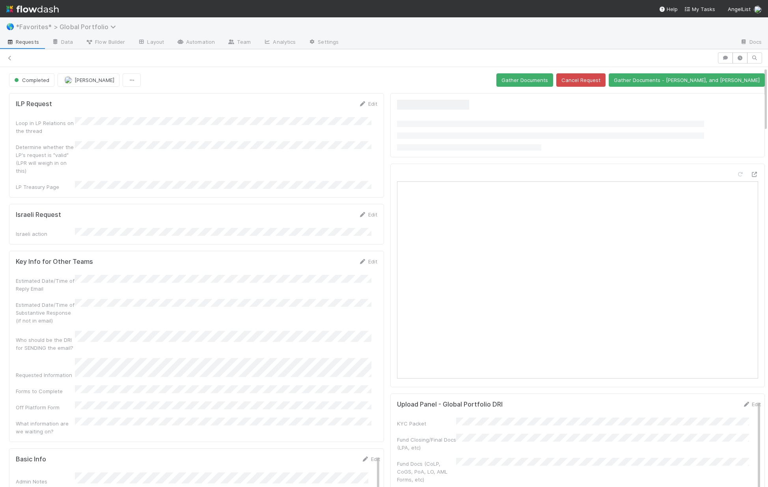
click at [53, 24] on span "*Favorites* > Global Portfolio" at bounding box center [68, 27] width 104 height 8
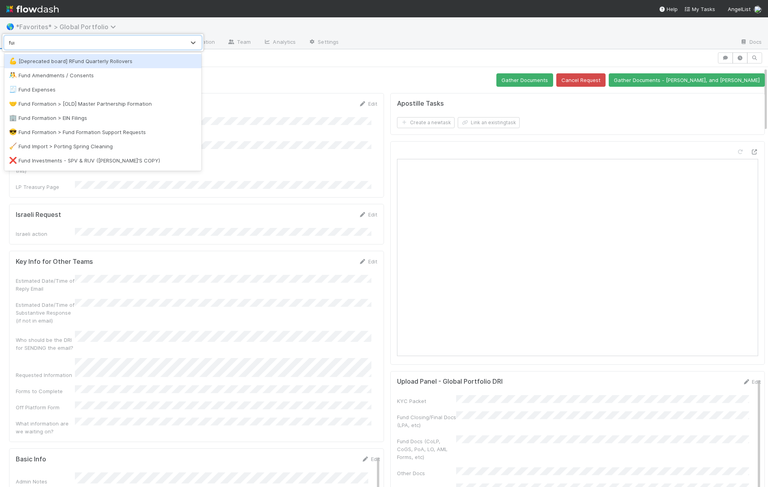
type input "fund"
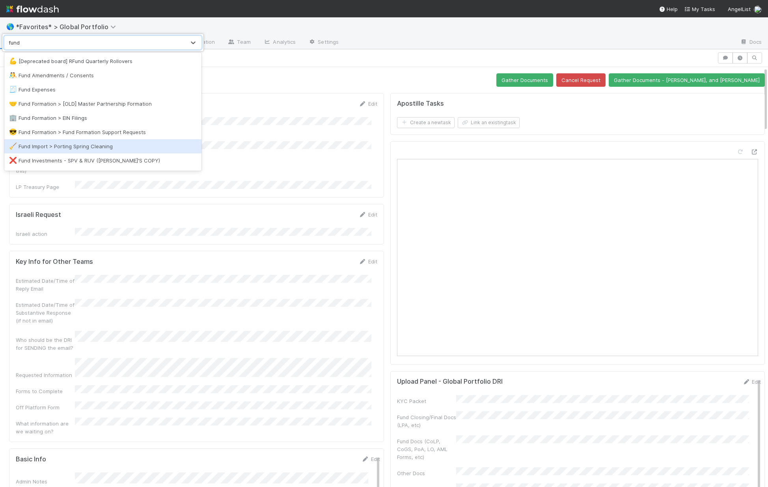
scroll to position [140, 0]
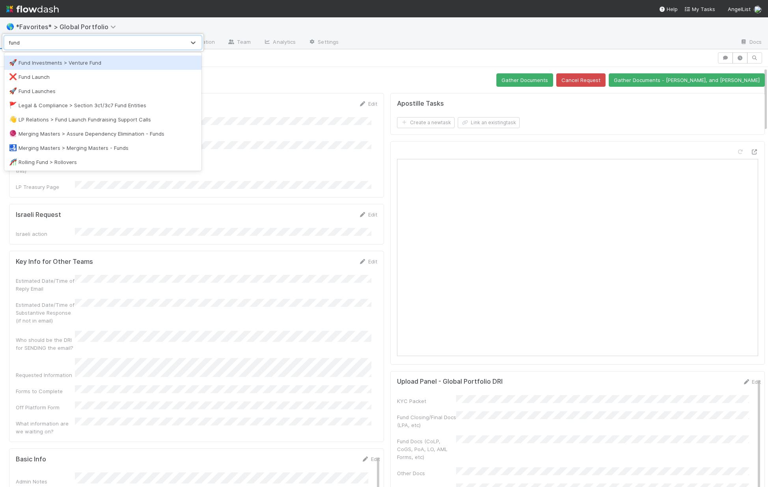
click at [48, 68] on div "🚀 Fund Investments > Venture Fund" at bounding box center [102, 63] width 197 height 14
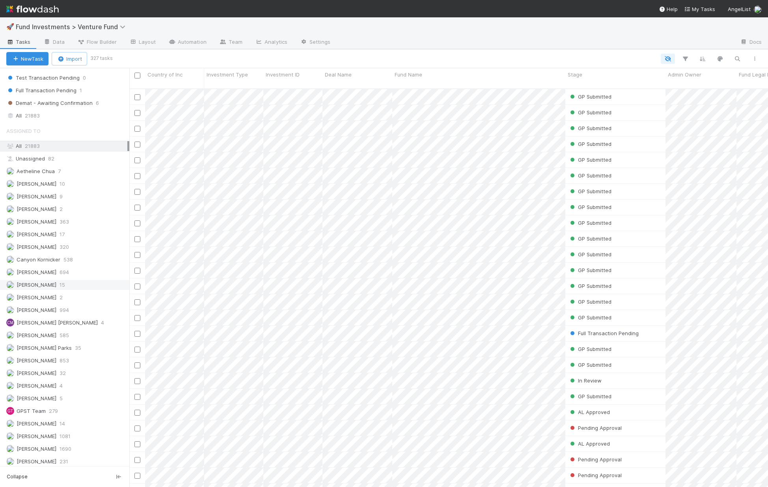
scroll to position [627, 0]
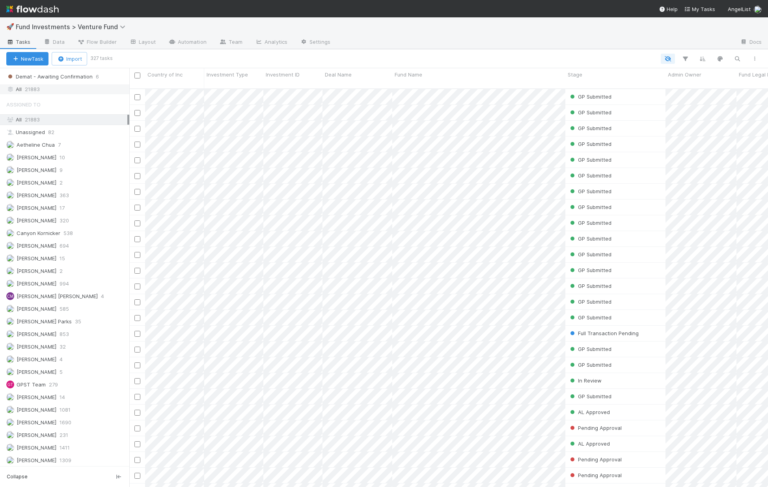
click at [39, 85] on span "21883" at bounding box center [32, 89] width 15 height 10
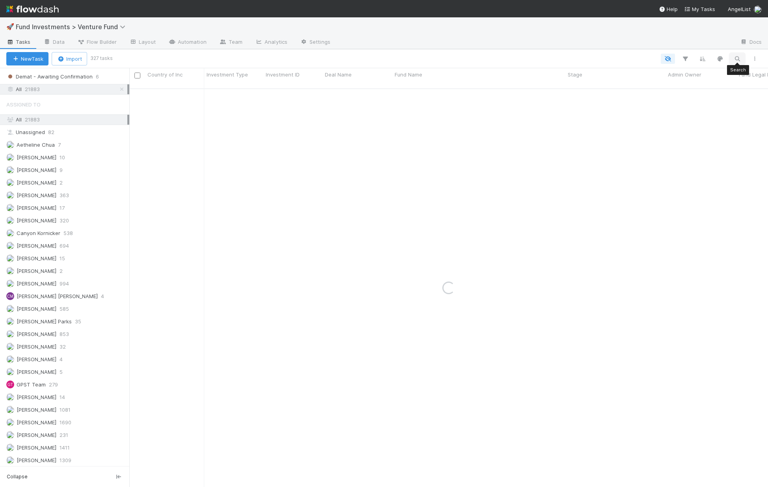
click at [735, 56] on icon "button" at bounding box center [737, 58] width 8 height 7
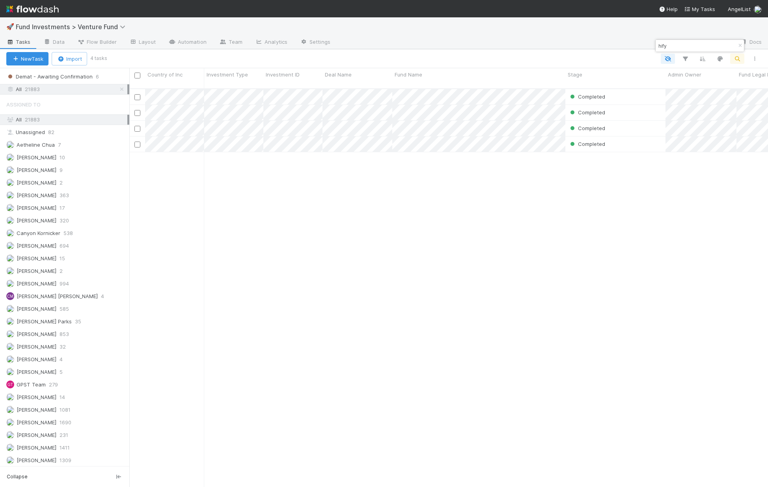
scroll to position [399, 633]
type input "hify"
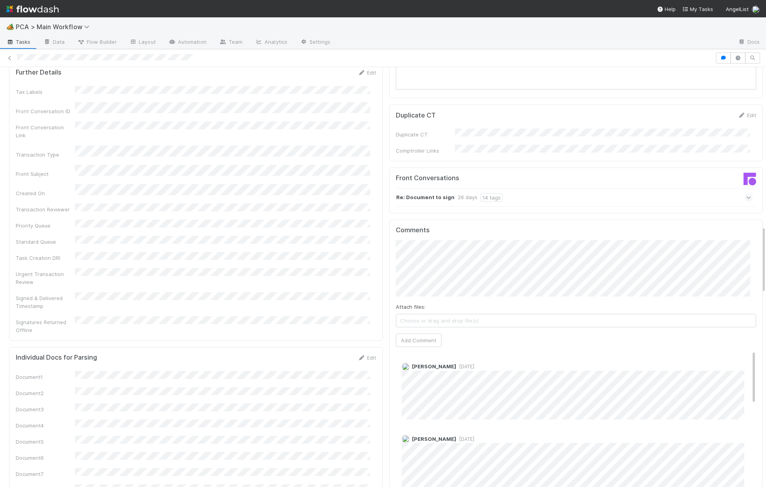
scroll to position [1038, 0]
